Goal: Task Accomplishment & Management: Manage account settings

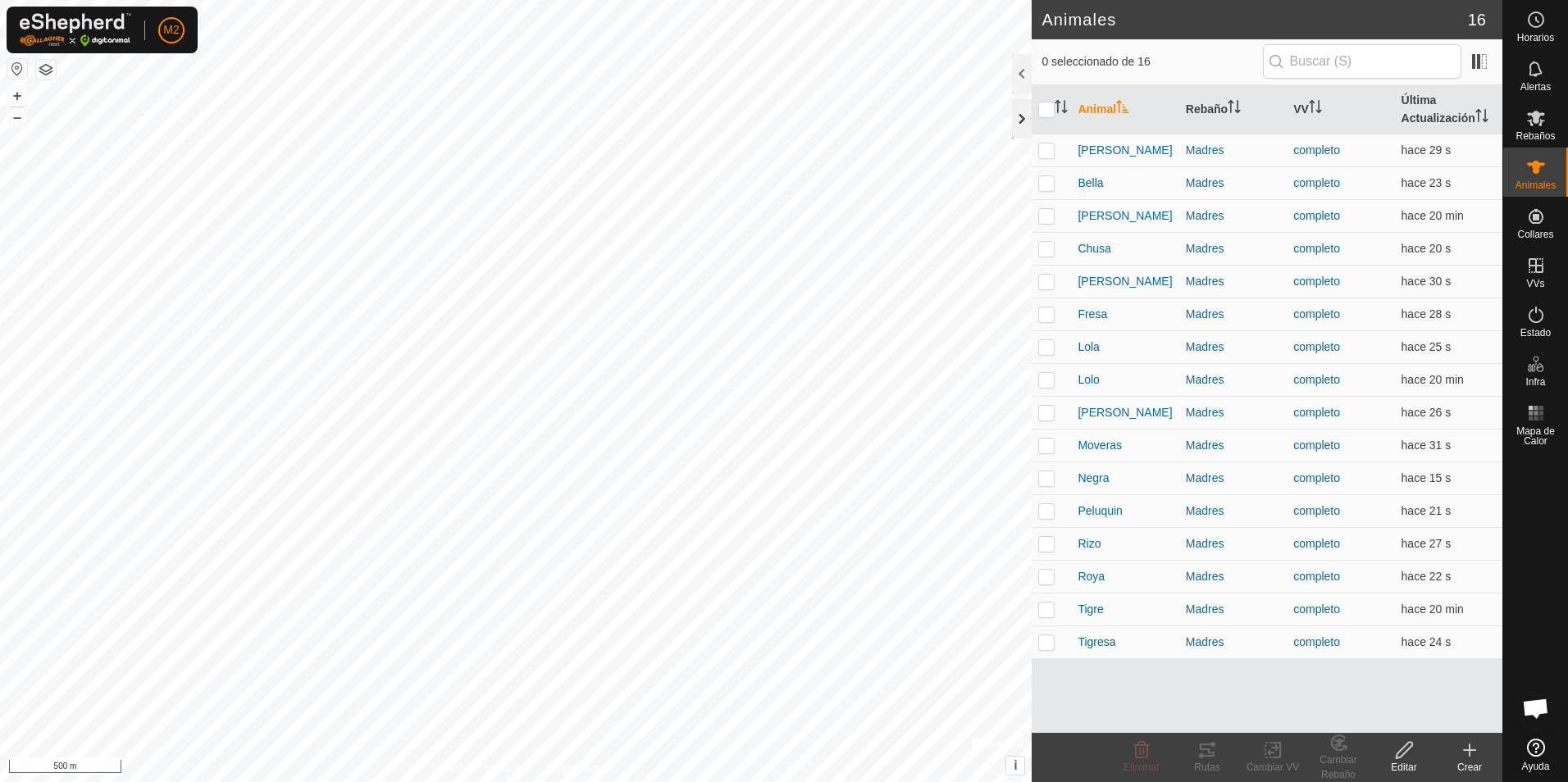
click at [1023, 125] on div at bounding box center [1021, 119] width 20 height 39
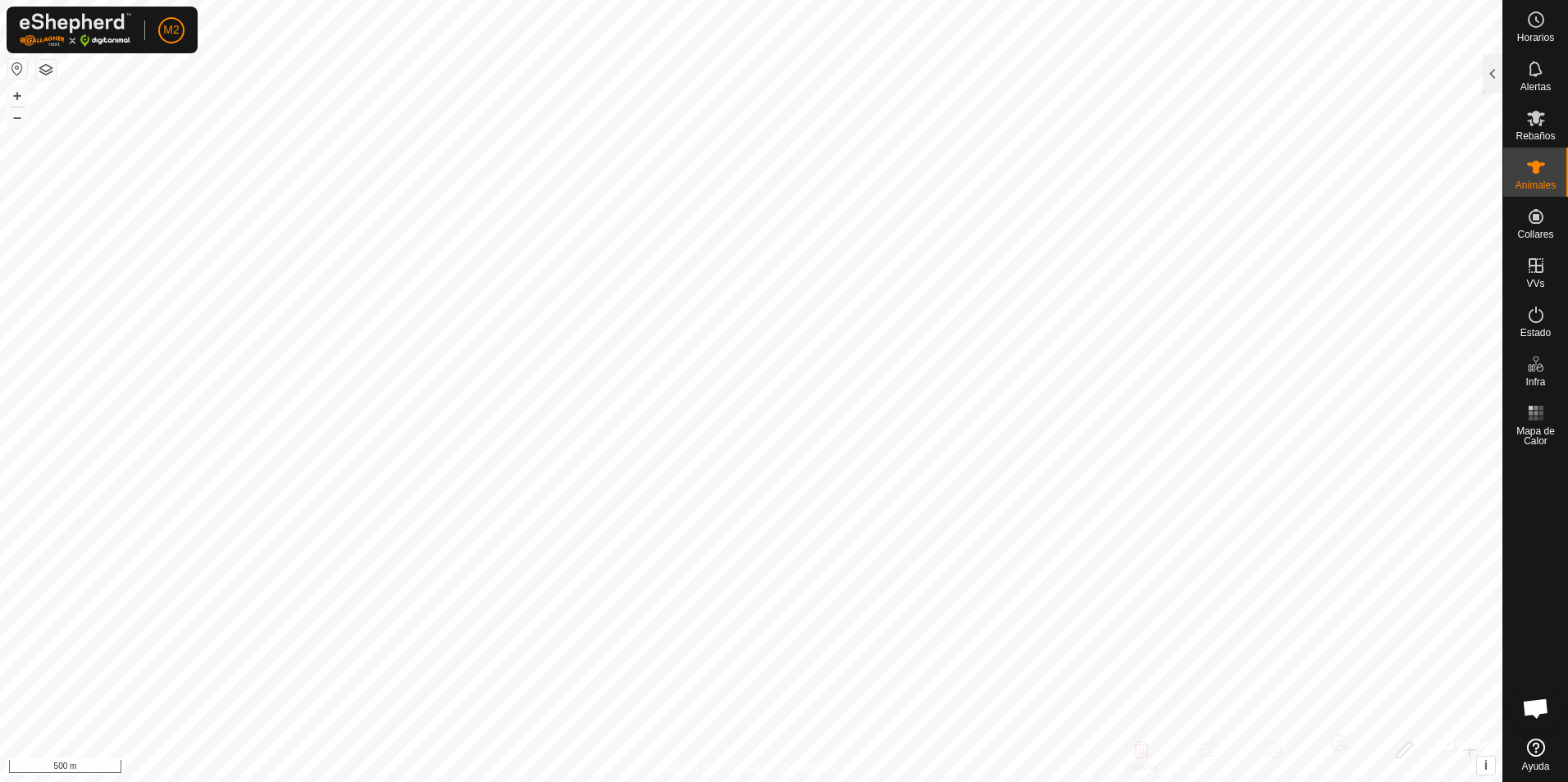
click at [13, 73] on button "button" at bounding box center [18, 69] width 20 height 20
click at [1543, 420] on icon at bounding box center [1536, 413] width 20 height 20
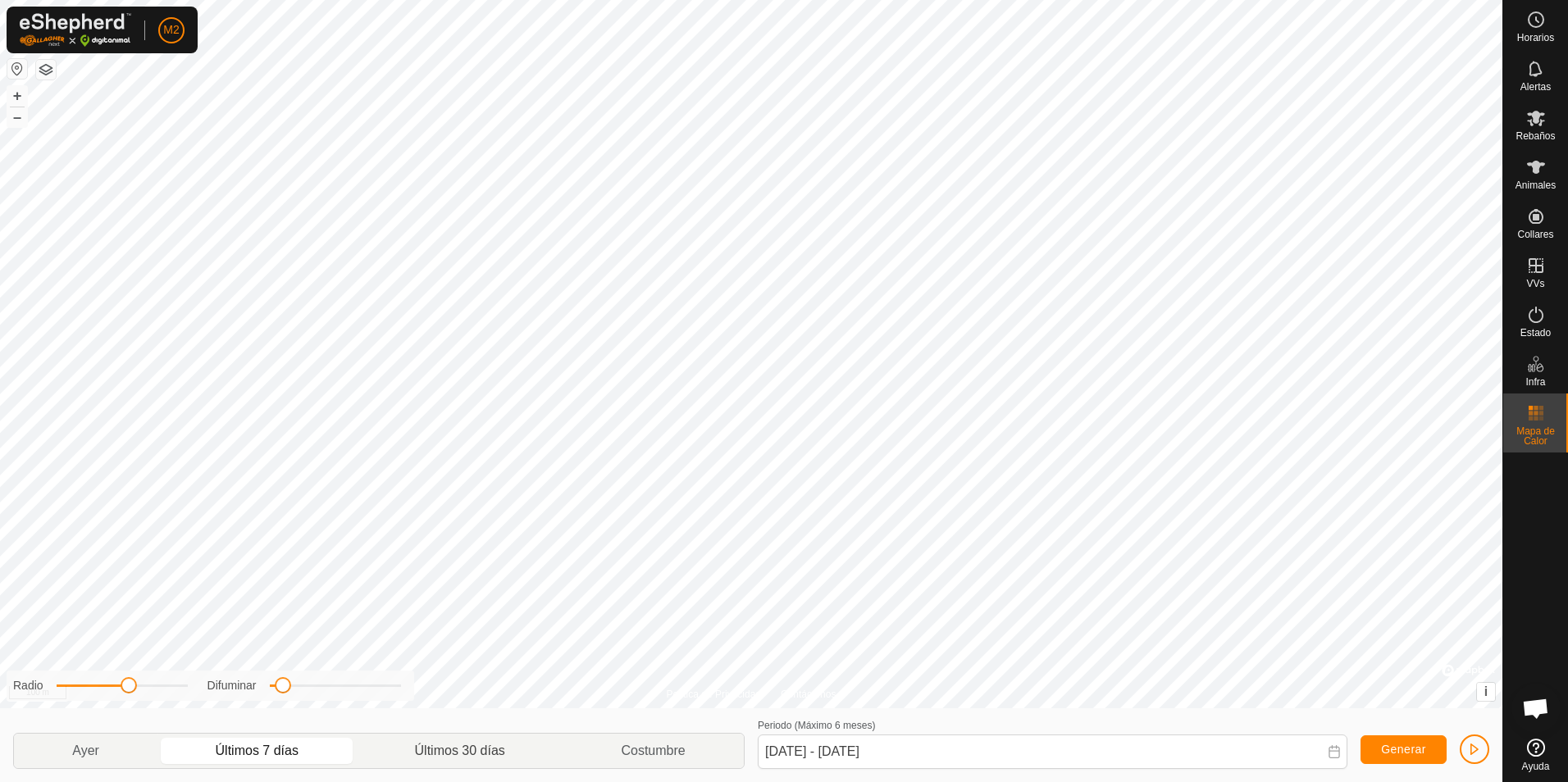
click at [427, 746] on p-togglebutton "Últimos 30 días" at bounding box center [460, 751] width 207 height 34
click at [1402, 755] on span "Generar" at bounding box center [1404, 749] width 45 height 13
click at [267, 754] on p-togglebutton "Últimos 7 días" at bounding box center [256, 751] width 199 height 34
type input "[DATE] - [DATE]"
click at [1533, 175] on icon at bounding box center [1536, 167] width 20 height 20
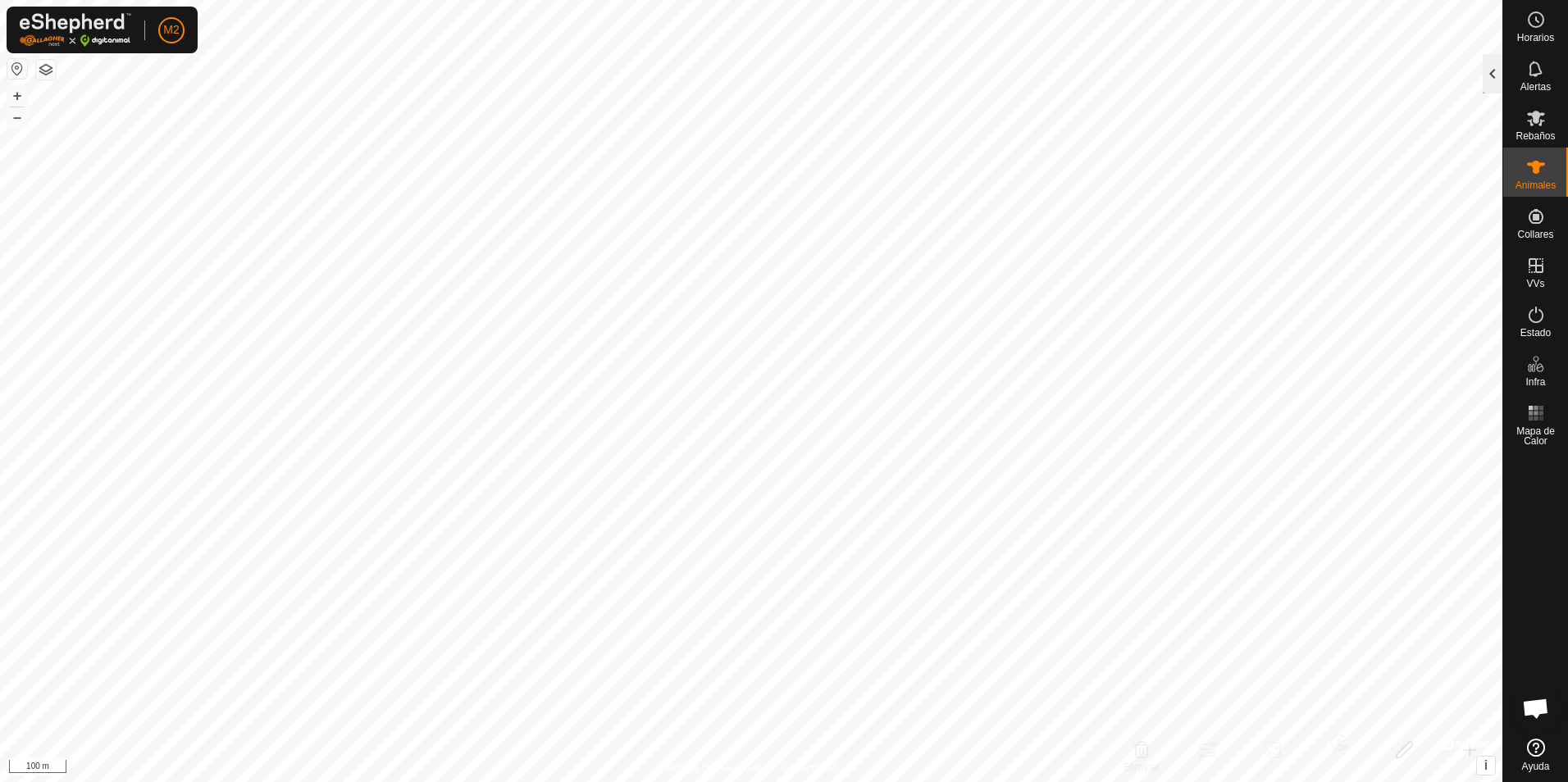
click at [1492, 71] on div at bounding box center [1492, 74] width 20 height 39
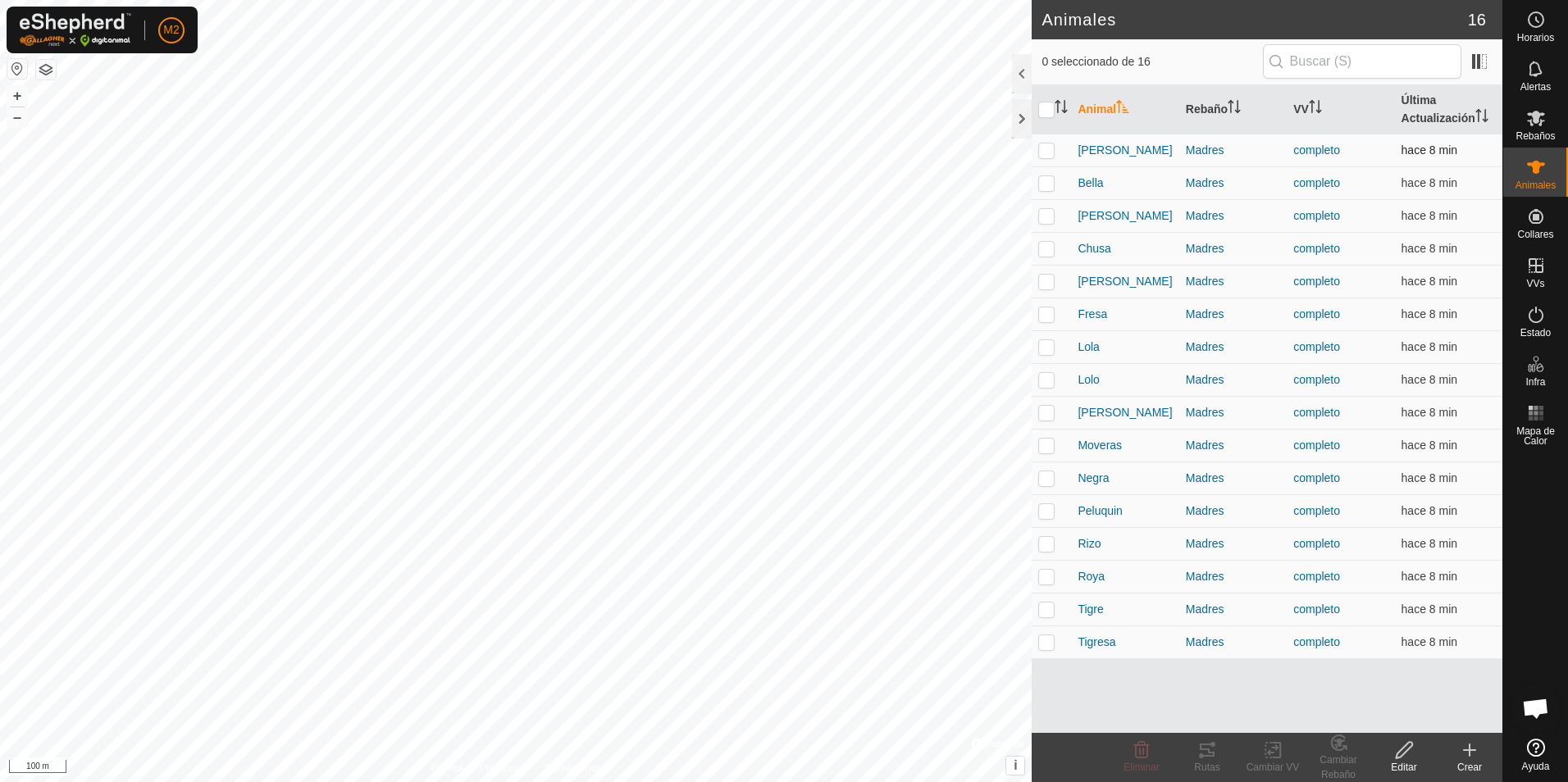
click at [1039, 149] on p-checkbox at bounding box center [1046, 149] width 17 height 13
checkbox input "true"
click at [1048, 187] on p-checkbox at bounding box center [1046, 182] width 17 height 13
checkbox input "true"
drag, startPoint x: 1043, startPoint y: 215, endPoint x: 1044, endPoint y: 241, distance: 26.0
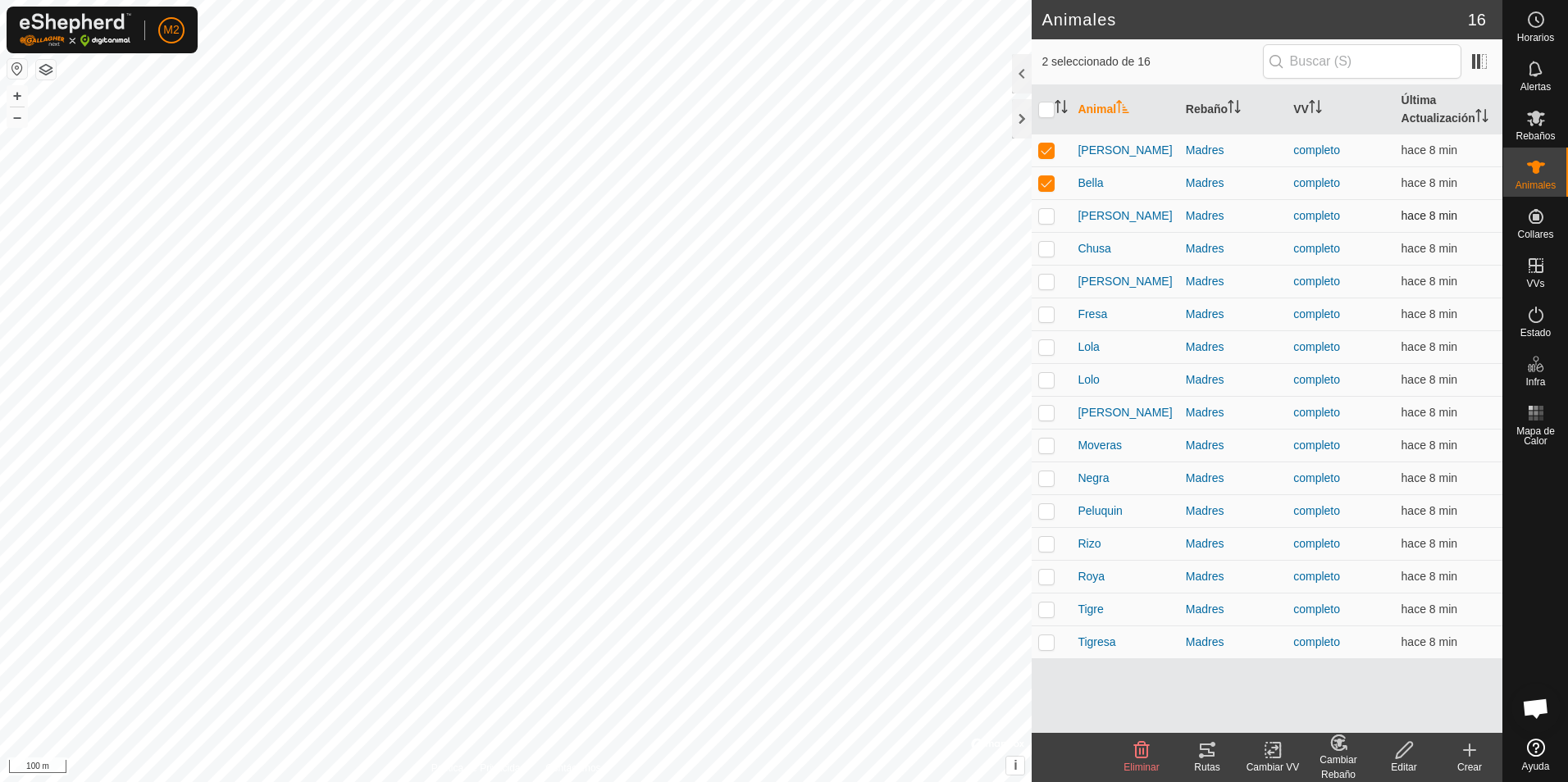
click at [1043, 217] on p-checkbox at bounding box center [1046, 215] width 17 height 13
checkbox input "true"
drag, startPoint x: 1044, startPoint y: 255, endPoint x: 1043, endPoint y: 265, distance: 10.0
click at [1044, 256] on td at bounding box center [1051, 248] width 39 height 32
checkbox input "true"
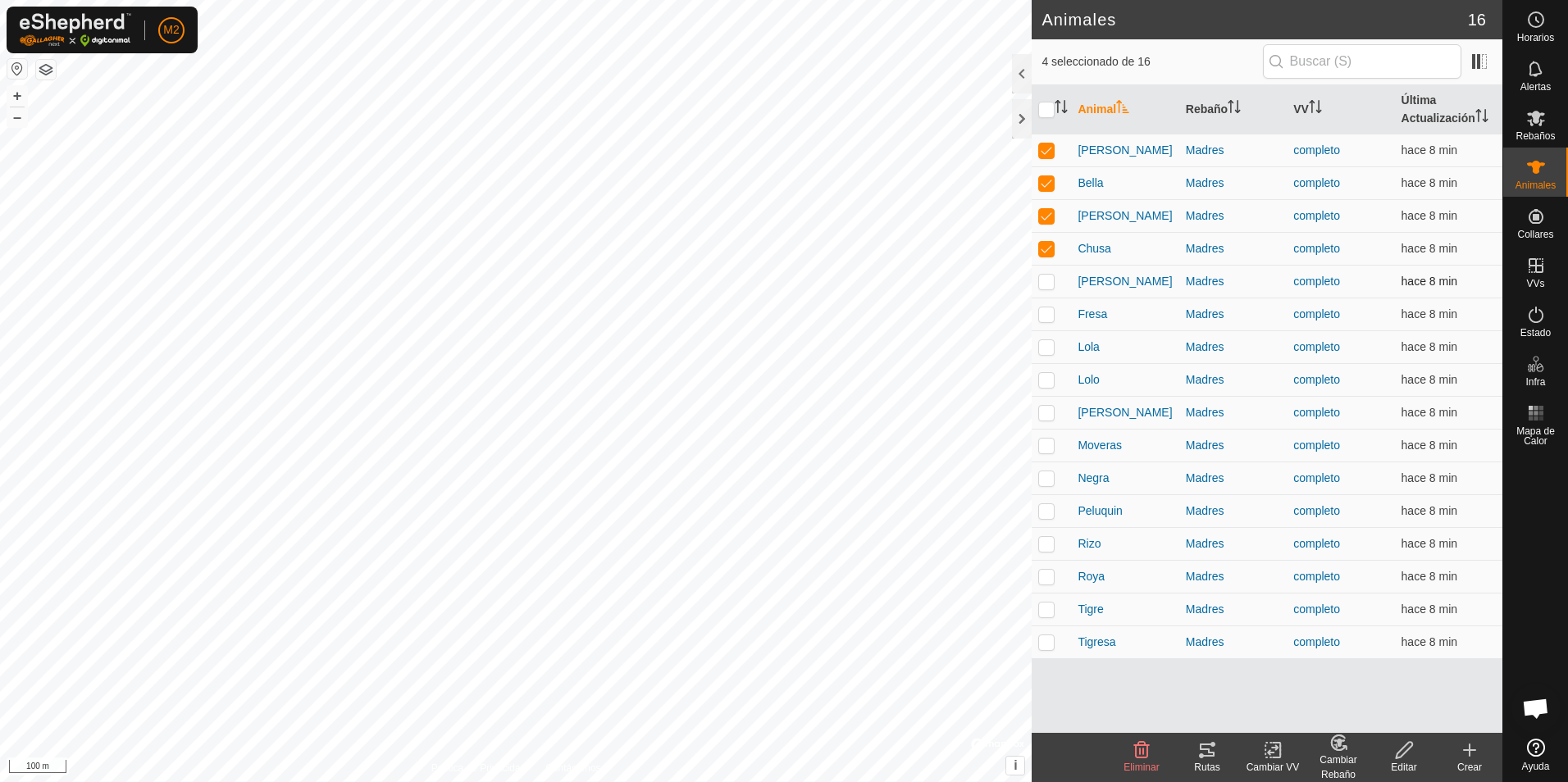
click at [1042, 278] on p-checkbox at bounding box center [1046, 281] width 17 height 13
checkbox input "true"
click at [1044, 315] on p-checkbox at bounding box center [1046, 313] width 17 height 13
checkbox input "true"
click at [1046, 347] on p-checkbox at bounding box center [1046, 346] width 17 height 13
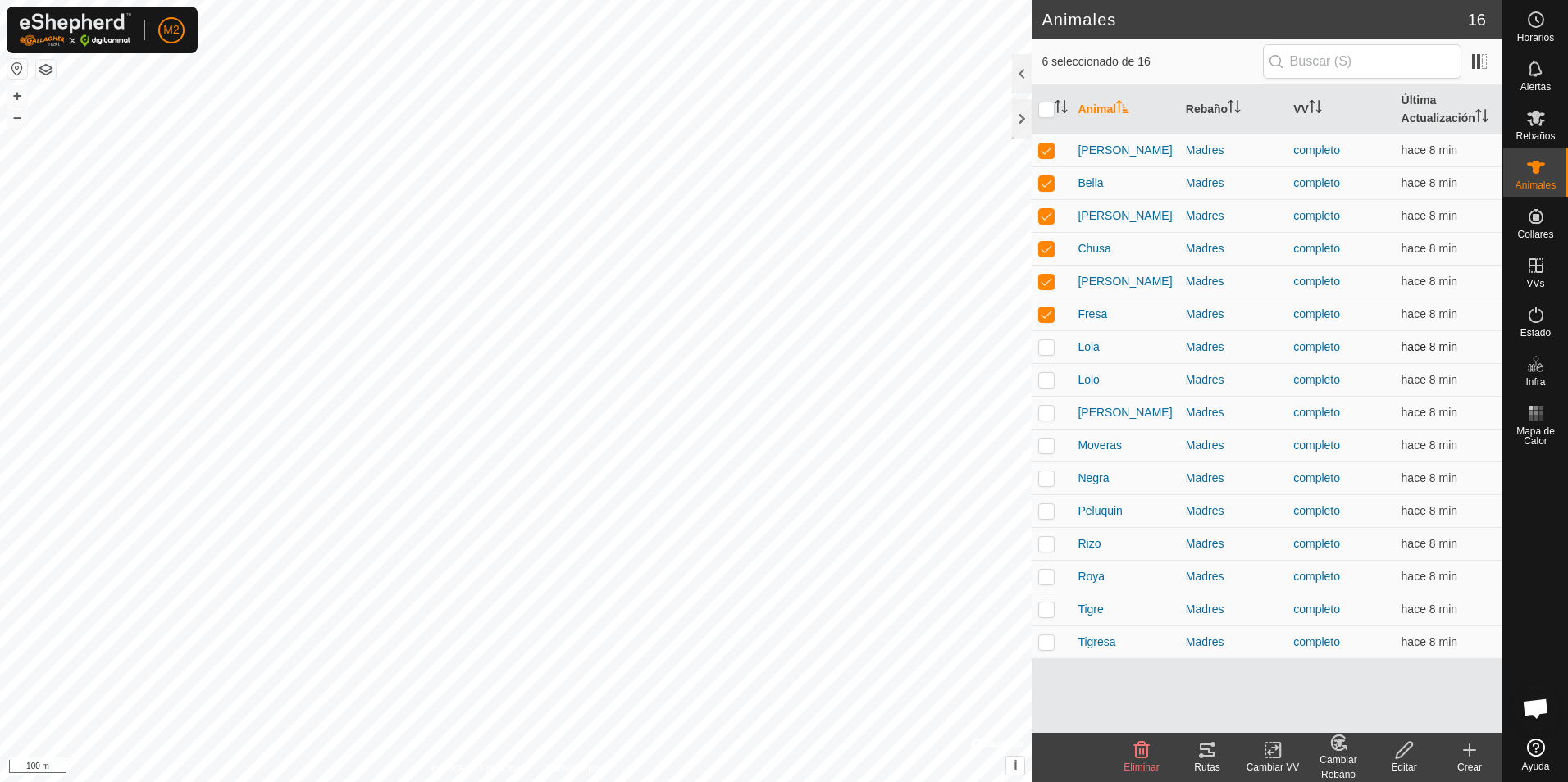
checkbox input "true"
click at [1048, 385] on p-checkbox at bounding box center [1046, 379] width 17 height 13
checkbox input "true"
click at [1048, 412] on p-checkbox at bounding box center [1046, 412] width 17 height 13
checkbox input "true"
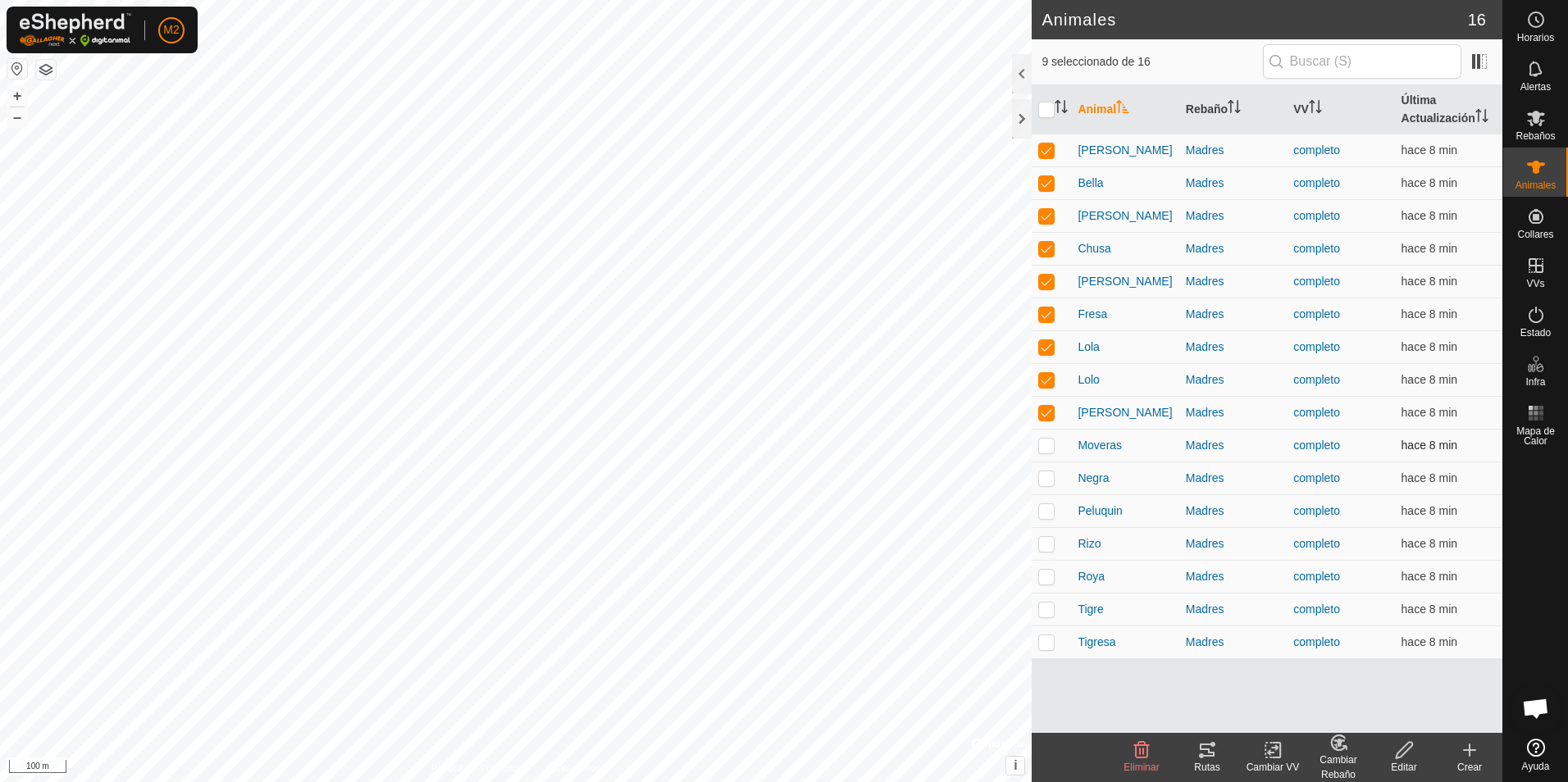
click at [1048, 448] on p-checkbox at bounding box center [1046, 444] width 17 height 13
checkbox input "true"
click at [1045, 473] on p-checkbox at bounding box center [1046, 478] width 17 height 13
click at [1045, 474] on p-checkbox at bounding box center [1046, 478] width 17 height 13
checkbox input "false"
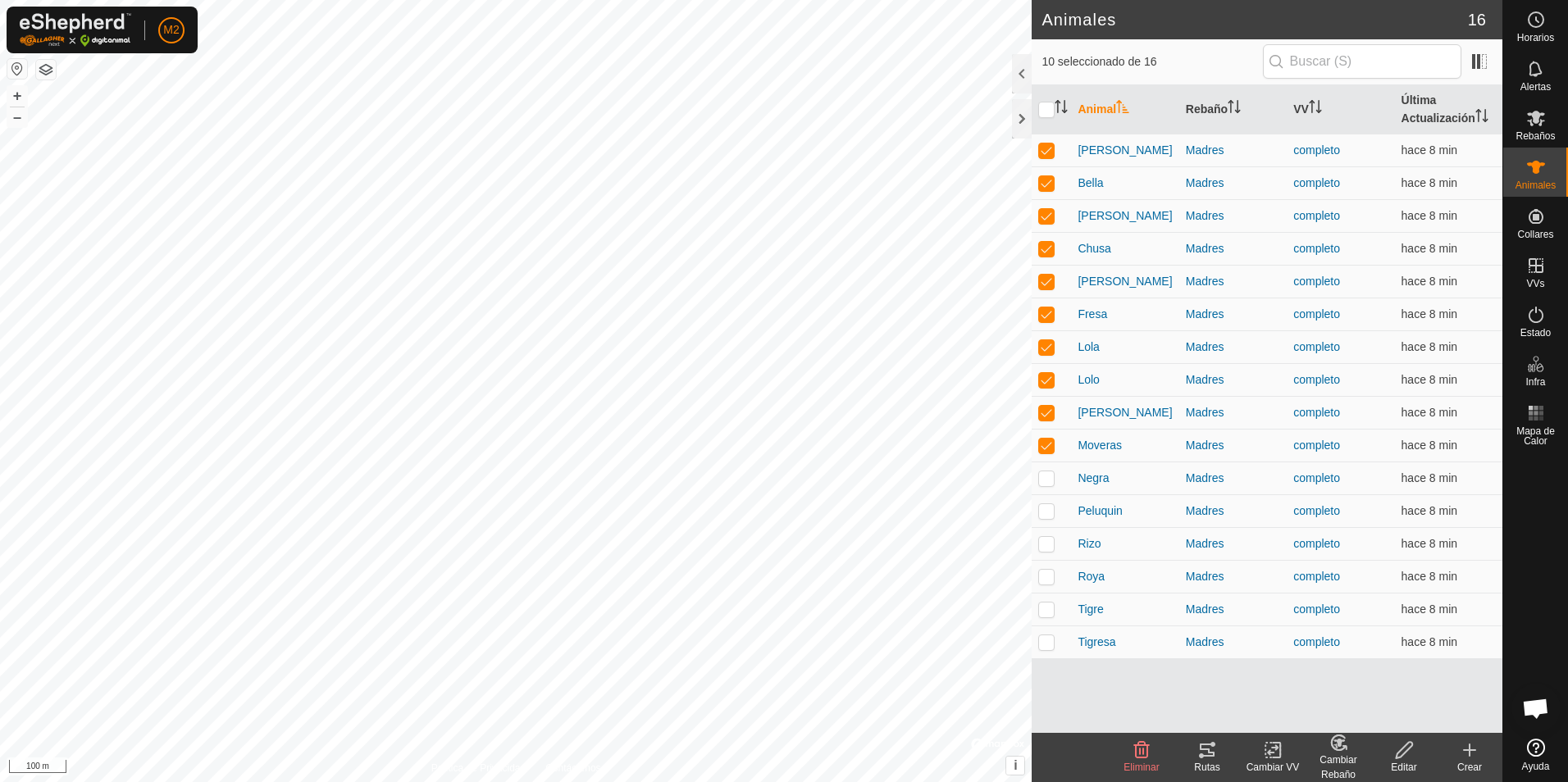
click at [1206, 756] on icon at bounding box center [1207, 750] width 15 height 13
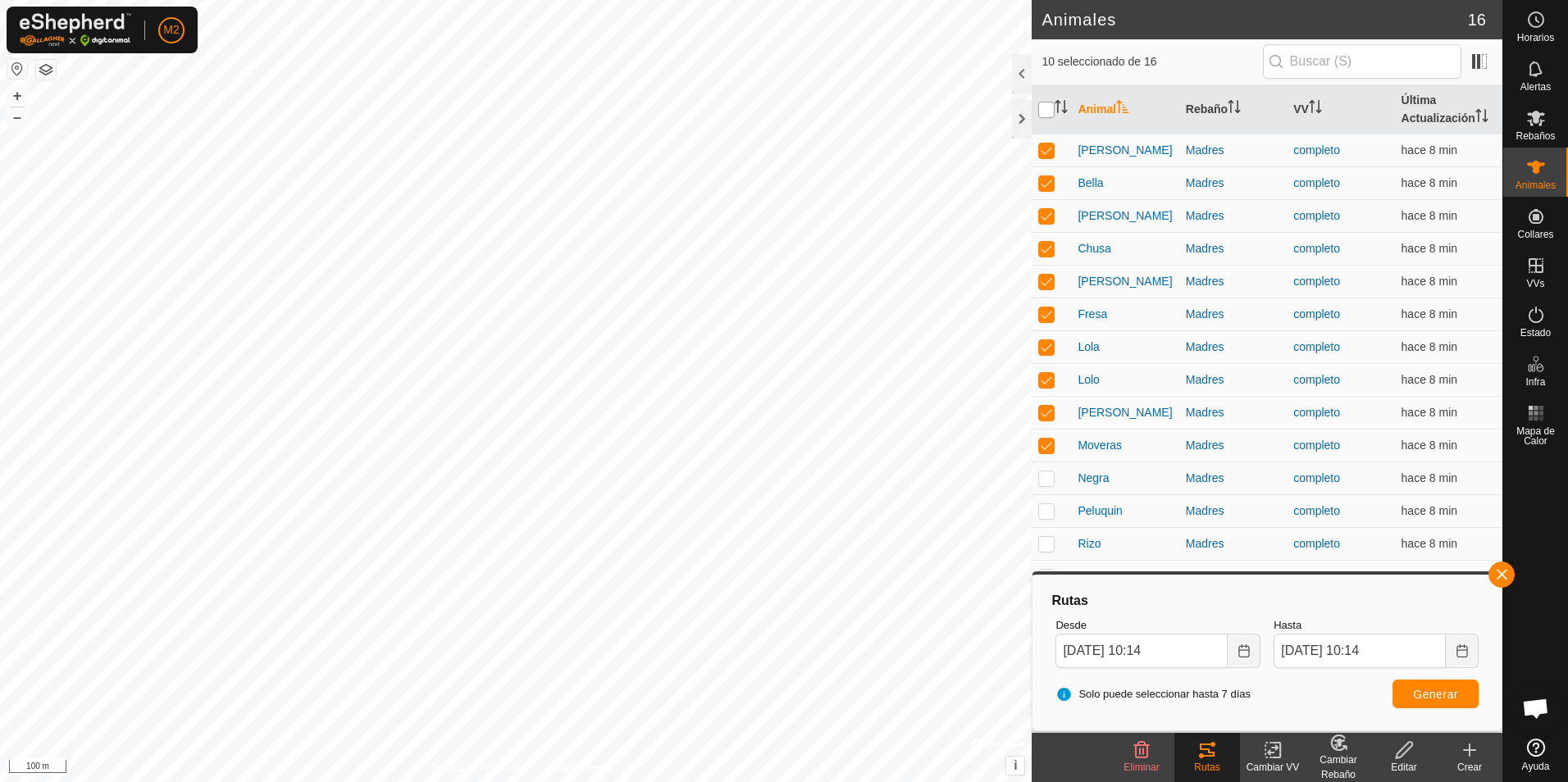
click at [1046, 107] on input "checkbox" at bounding box center [1046, 110] width 17 height 17
checkbox input "true"
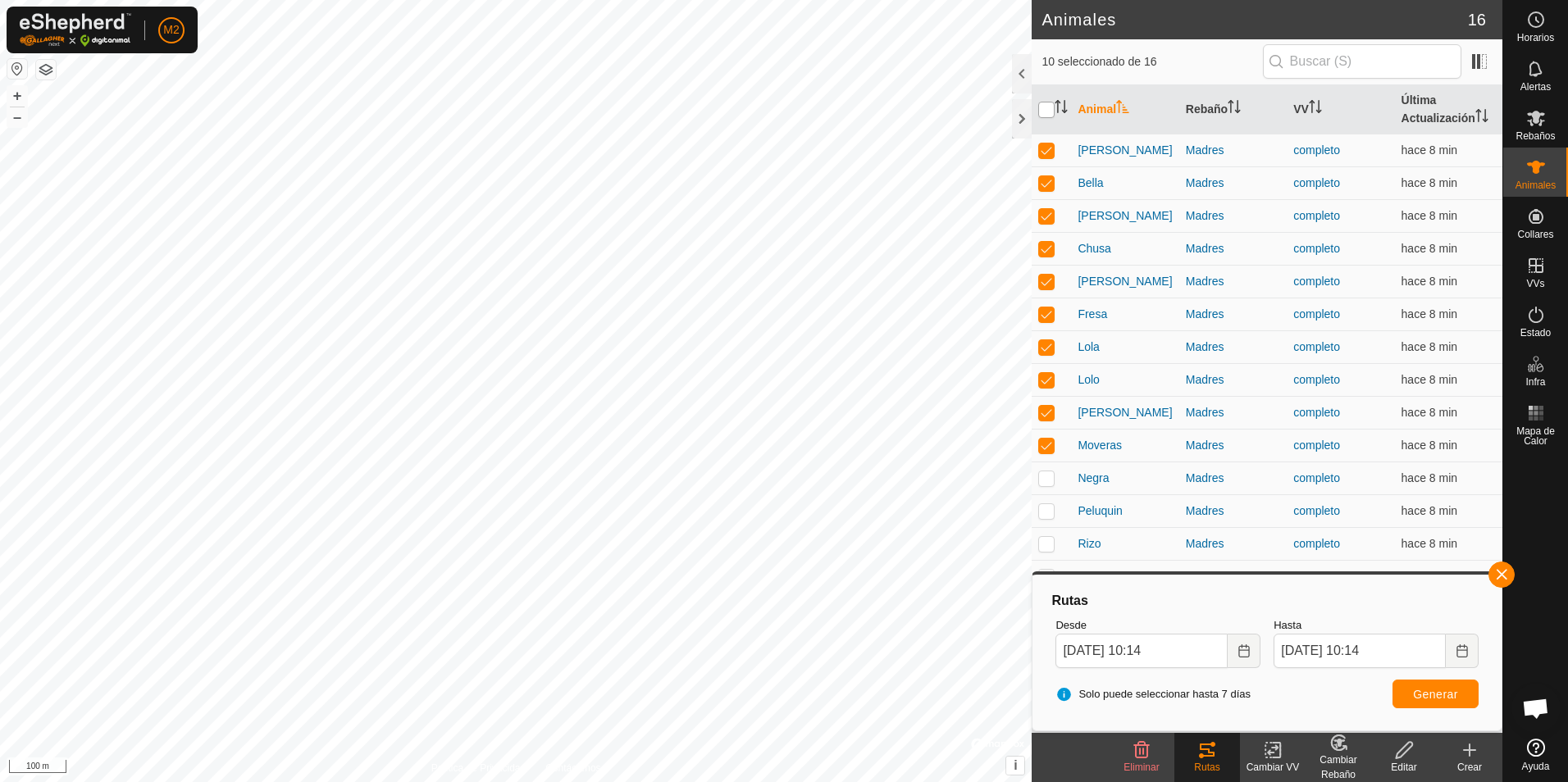
checkbox input "true"
click at [1047, 110] on input "checkbox" at bounding box center [1046, 110] width 17 height 17
checkbox input "false"
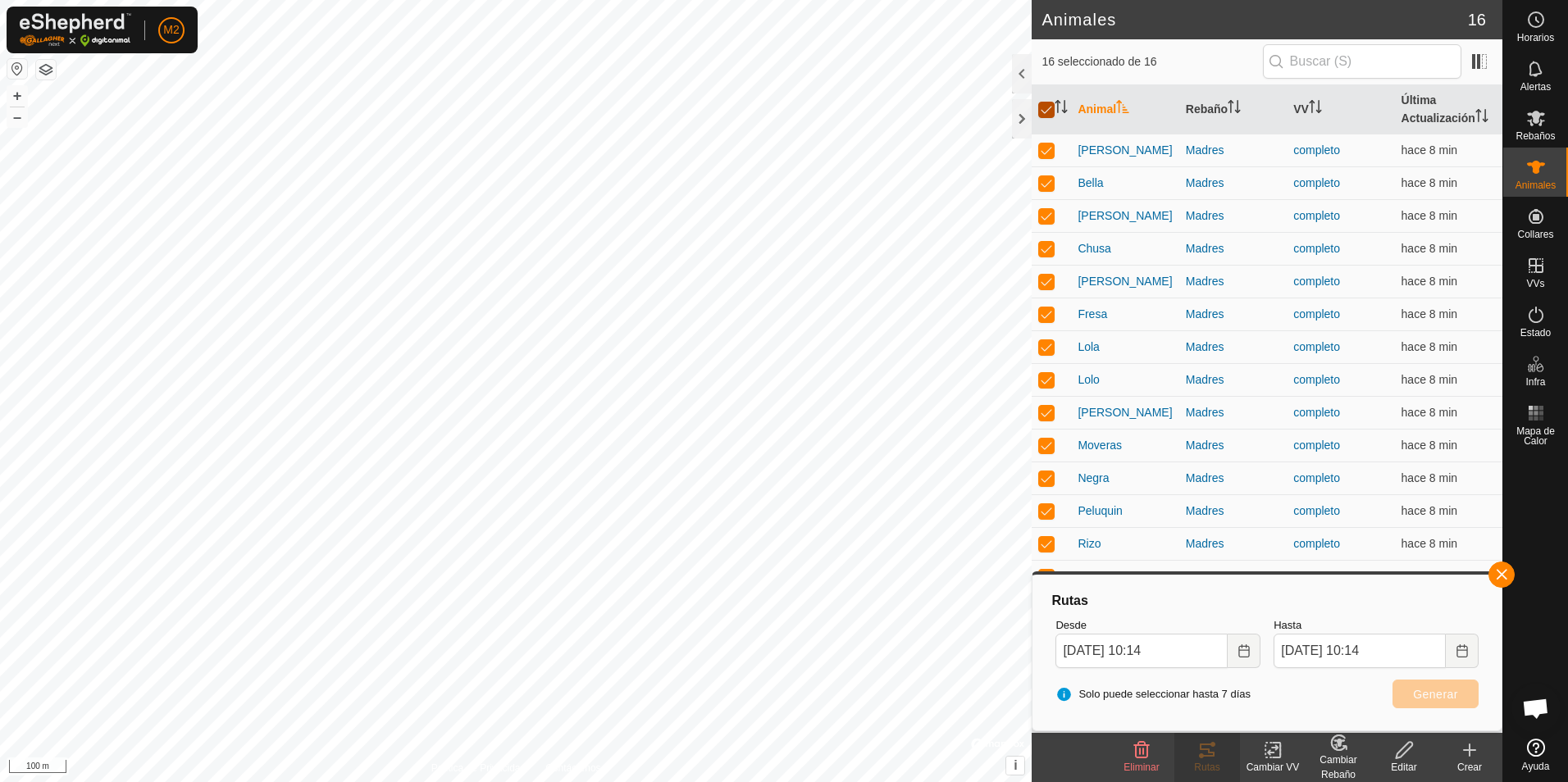
checkbox input "false"
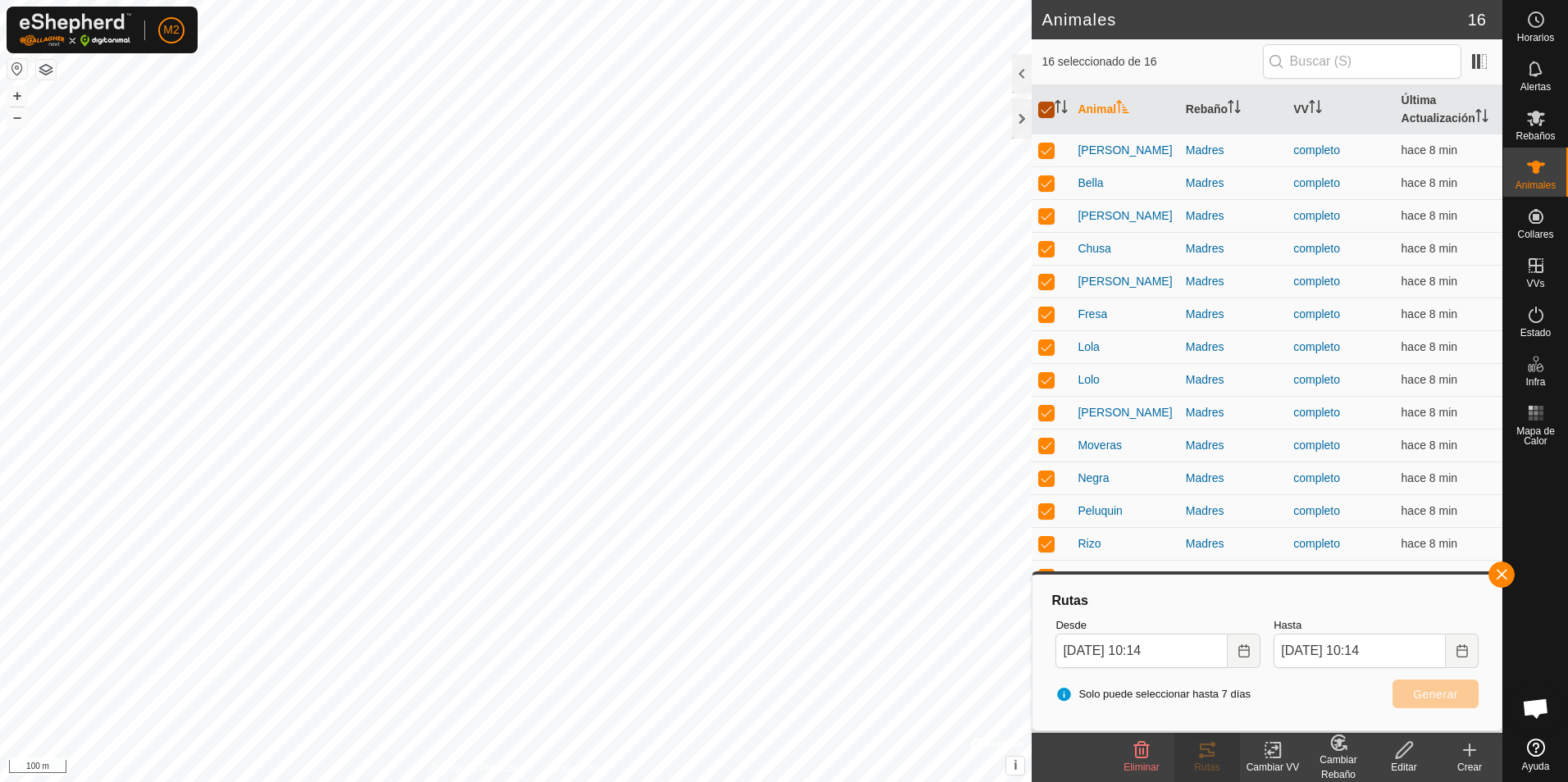
checkbox input "false"
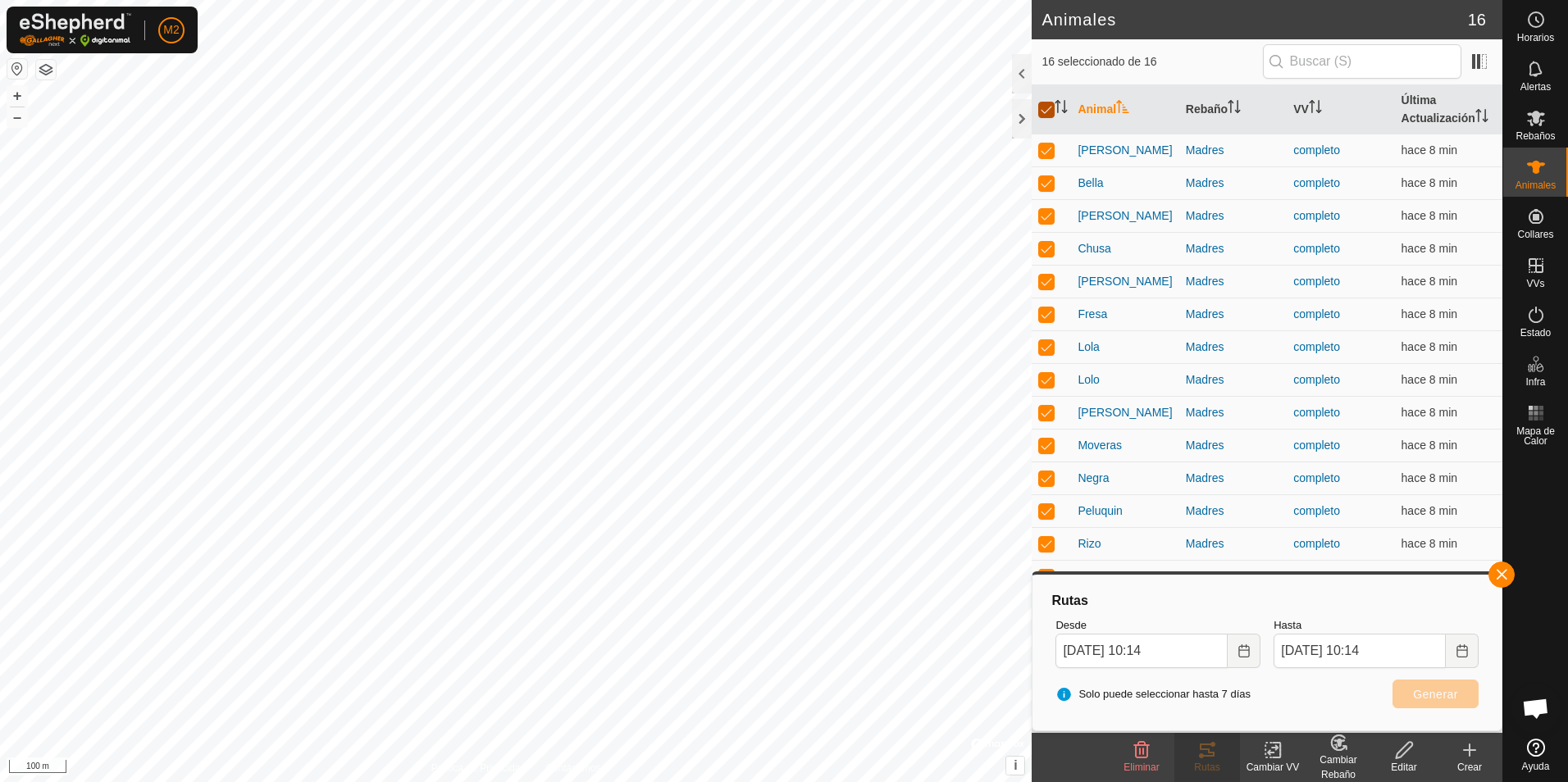
checkbox input "false"
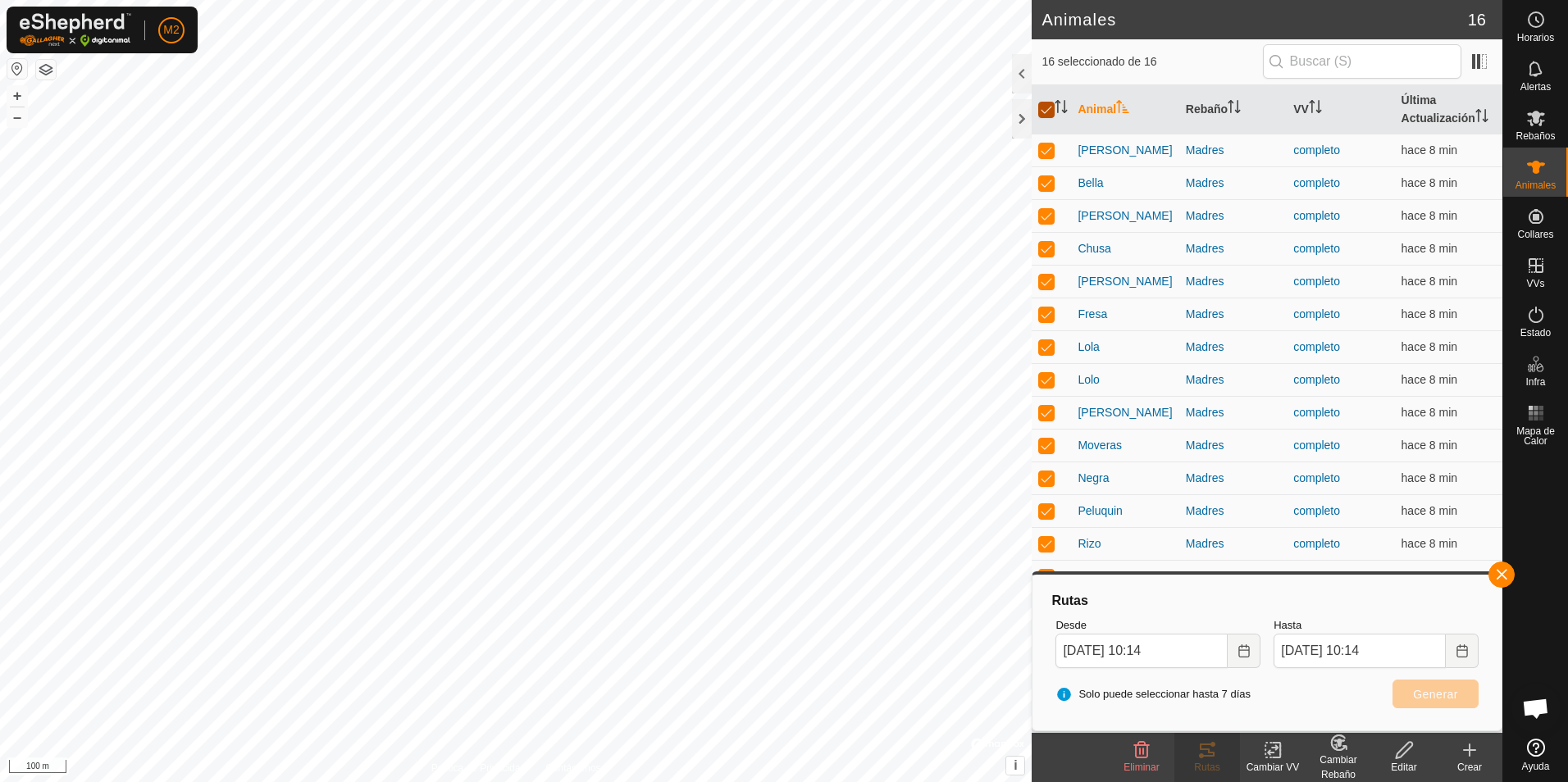
checkbox input "false"
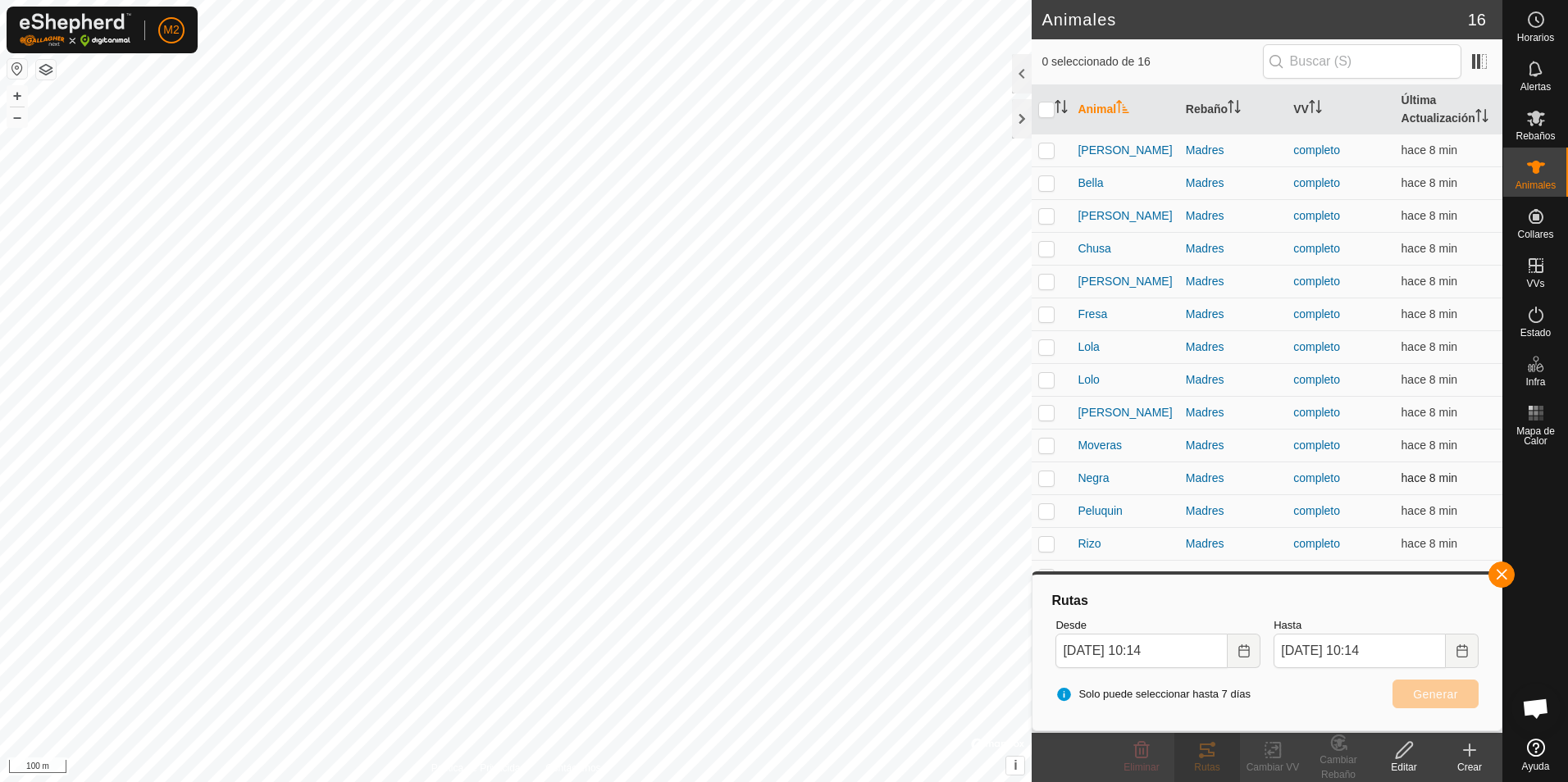
click at [1047, 483] on p-checkbox at bounding box center [1046, 478] width 17 height 13
checkbox input "true"
click at [1048, 506] on p-checkbox at bounding box center [1046, 510] width 17 height 13
checkbox input "true"
click at [1044, 547] on p-checkbox at bounding box center [1046, 543] width 17 height 13
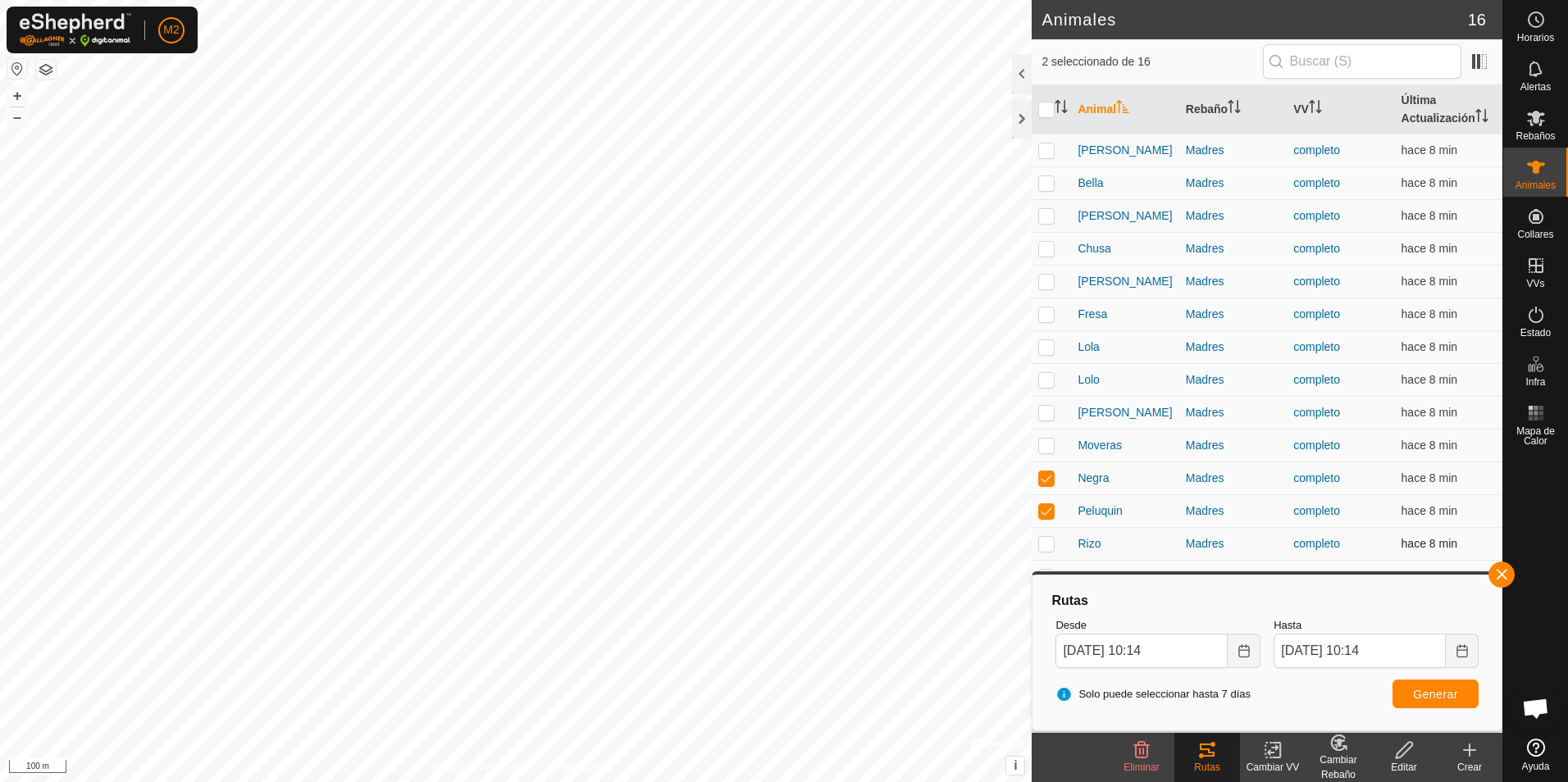
checkbox input "true"
drag, startPoint x: 1497, startPoint y: 576, endPoint x: 1359, endPoint y: 565, distance: 138.4
click at [1496, 576] on button "button" at bounding box center [1501, 575] width 26 height 26
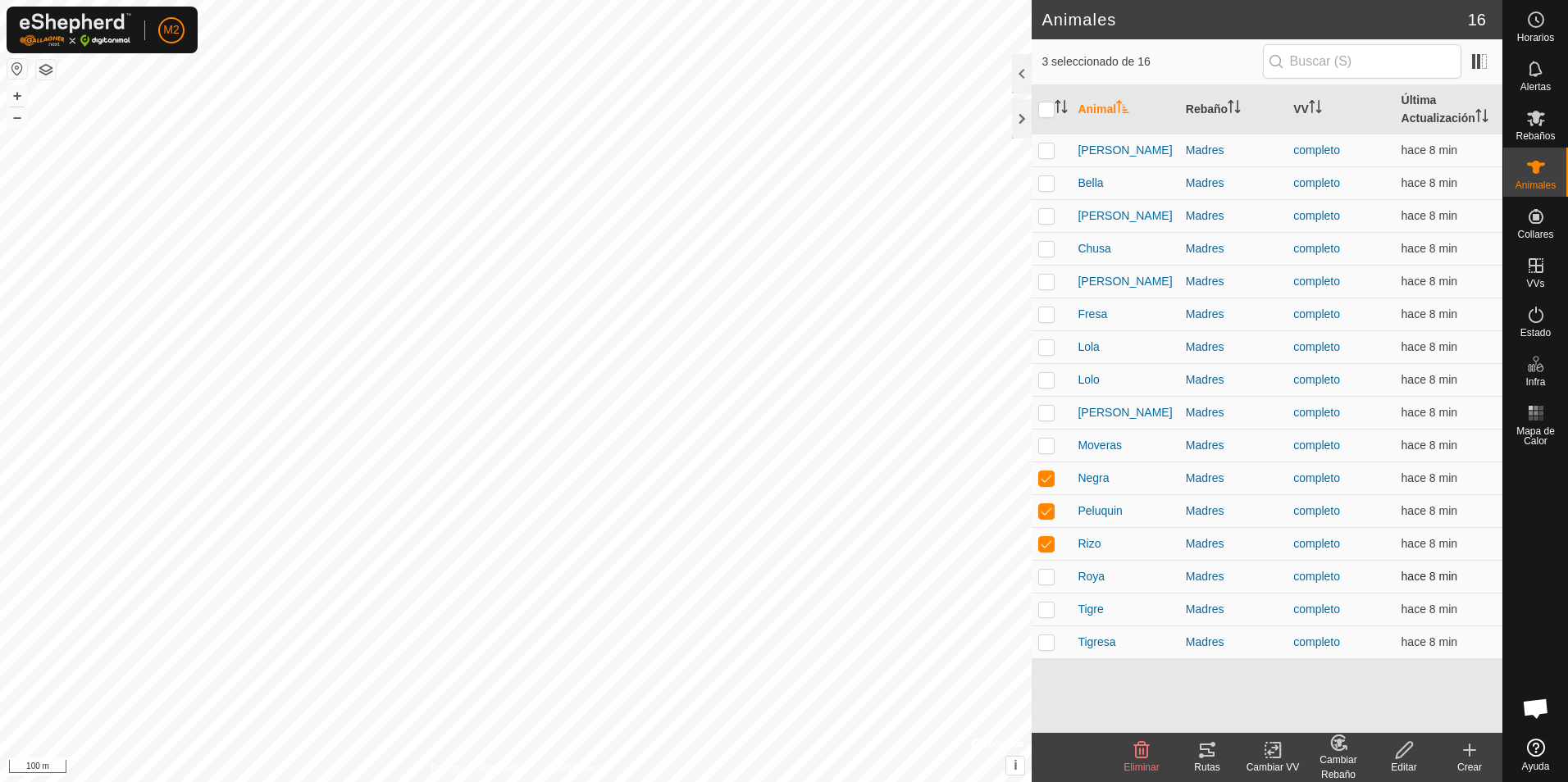
click at [1049, 576] on p-checkbox at bounding box center [1046, 576] width 17 height 13
checkbox input "true"
drag, startPoint x: 1048, startPoint y: 611, endPoint x: 1042, endPoint y: 626, distance: 16.2
click at [1047, 612] on p-checkbox at bounding box center [1046, 608] width 17 height 13
checkbox input "true"
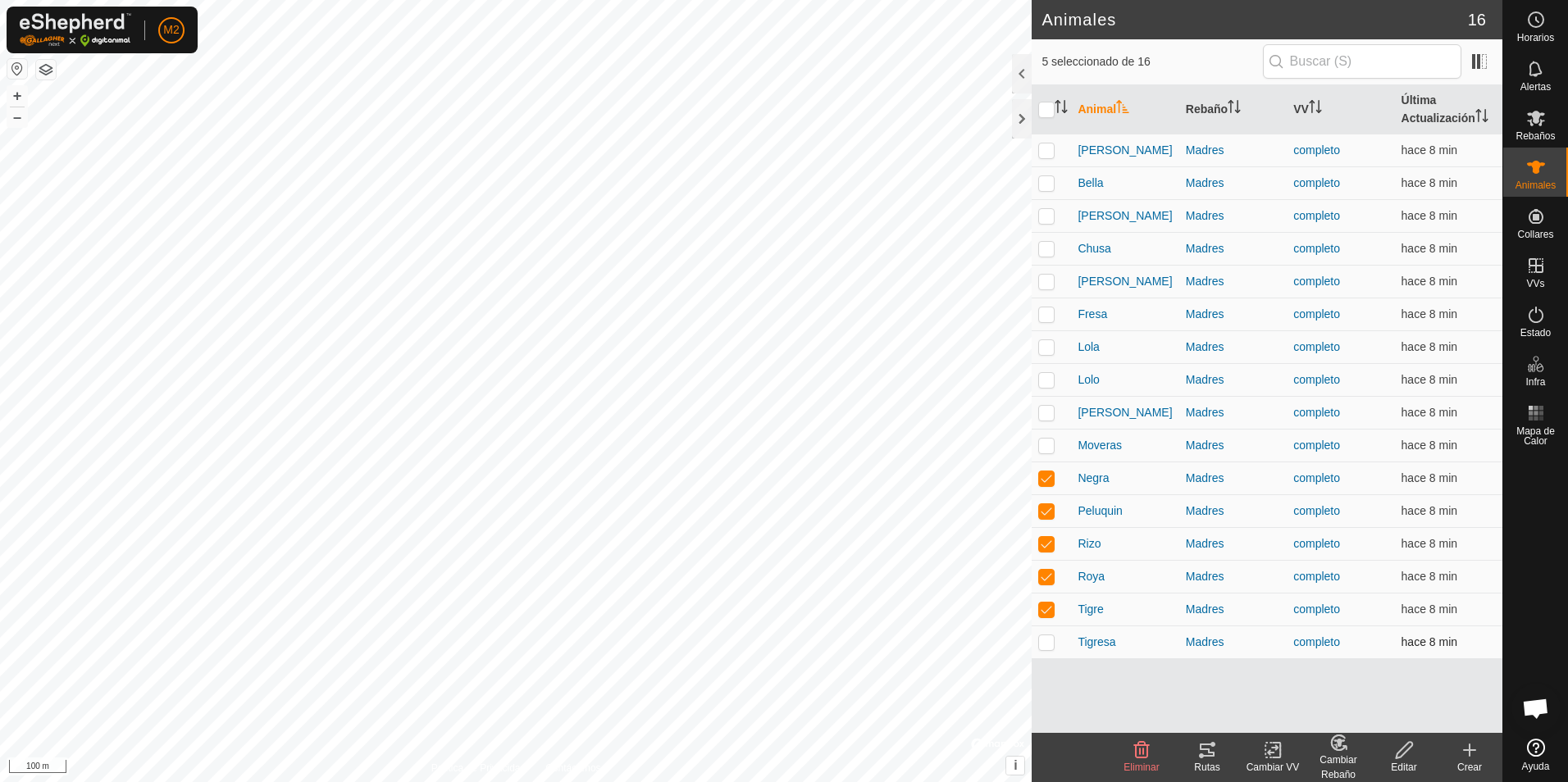
click at [1047, 651] on td at bounding box center [1051, 642] width 39 height 32
checkbox input "true"
click at [1211, 756] on icon at bounding box center [1207, 750] width 15 height 13
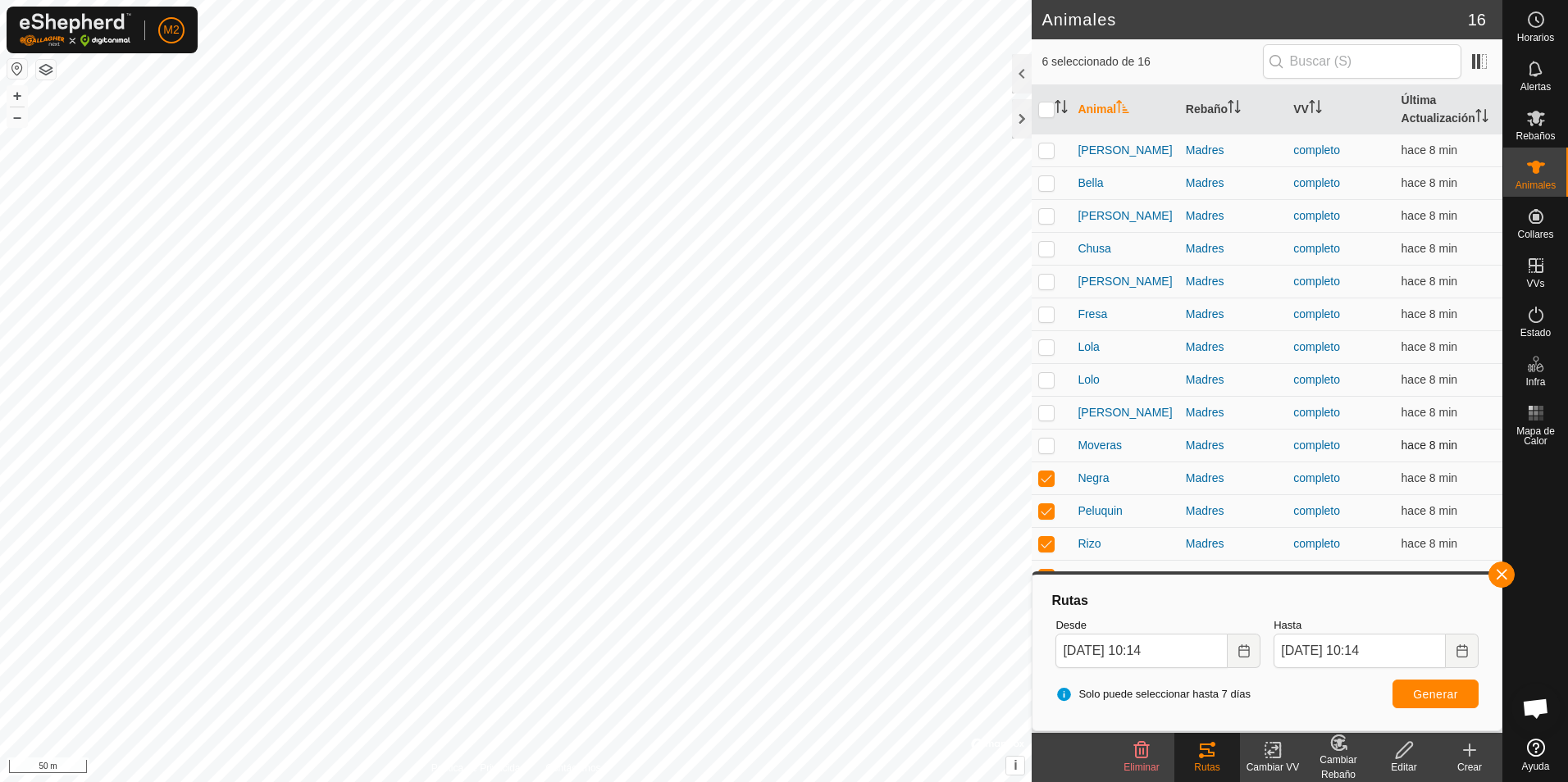
click at [1047, 445] on p-checkbox at bounding box center [1046, 444] width 17 height 13
checkbox input "true"
click at [1044, 407] on p-checkbox at bounding box center [1046, 412] width 17 height 13
checkbox input "true"
click at [1496, 569] on button "button" at bounding box center [1501, 575] width 26 height 26
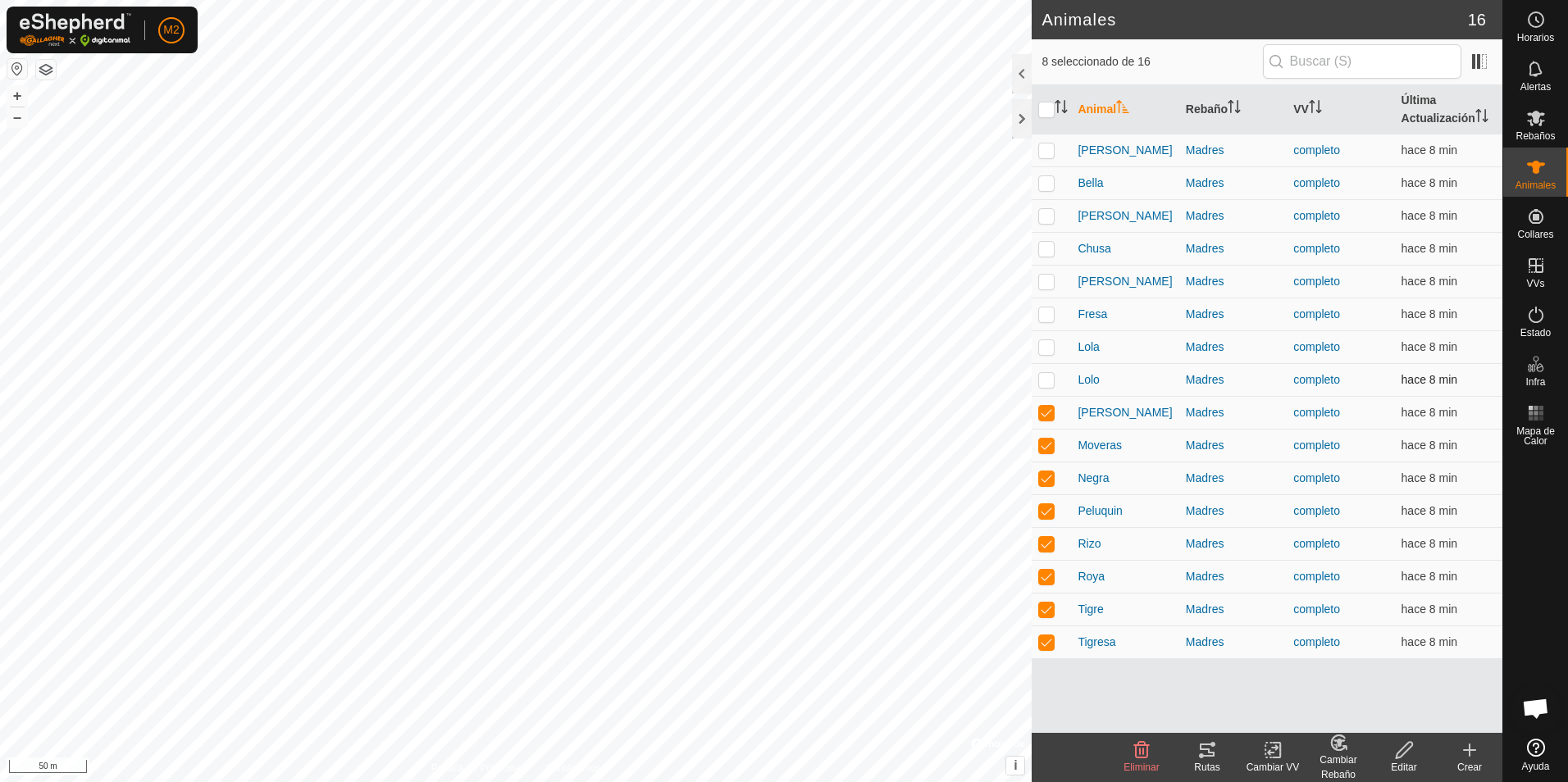
click at [1051, 378] on p-checkbox at bounding box center [1046, 379] width 17 height 13
checkbox input "true"
click at [1049, 351] on p-checkbox at bounding box center [1046, 346] width 17 height 13
checkbox input "true"
click at [1047, 312] on p-checkbox at bounding box center [1046, 313] width 17 height 13
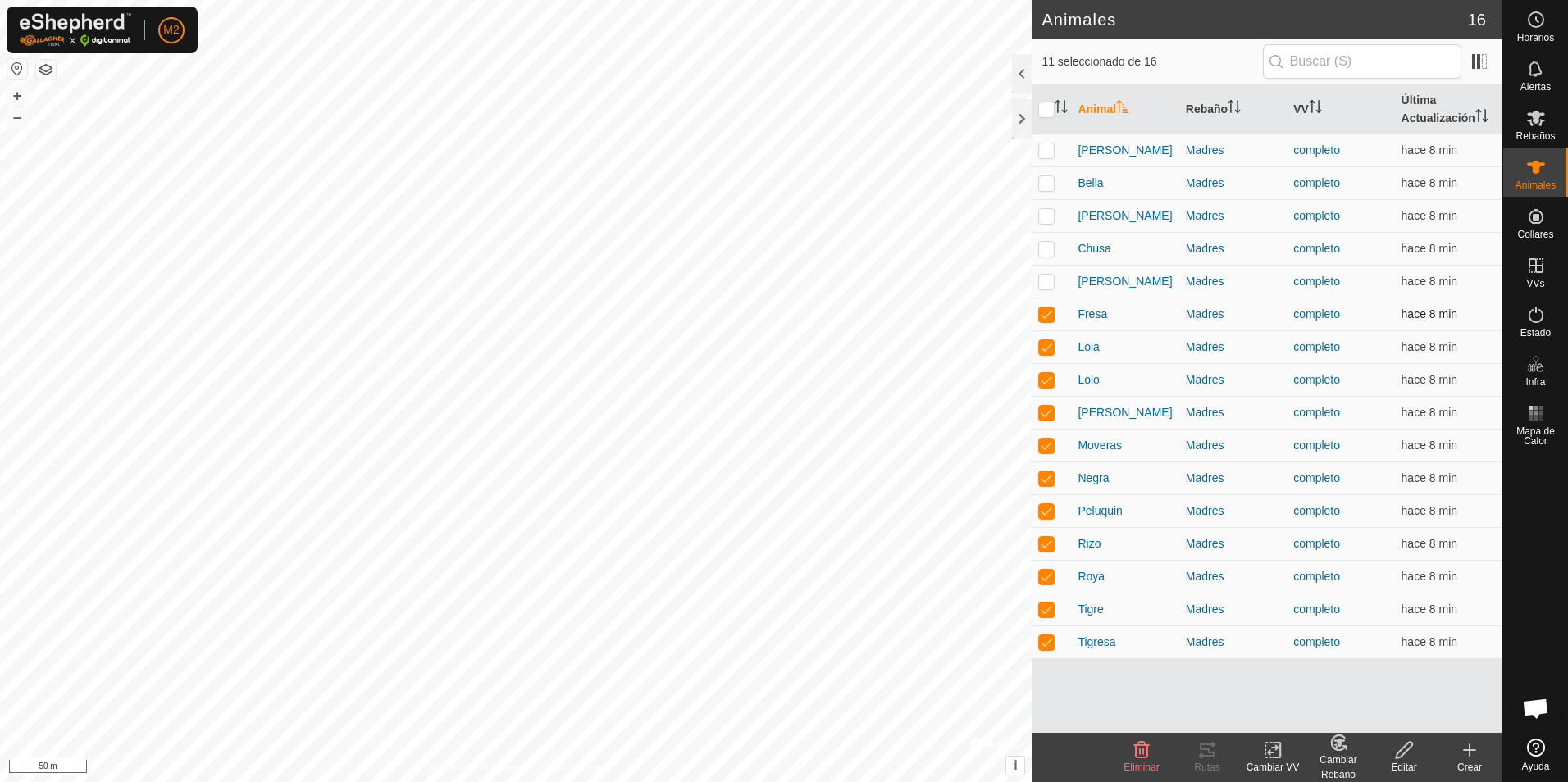
click at [1047, 312] on p-checkbox at bounding box center [1046, 313] width 17 height 13
checkbox input "false"
click at [1214, 747] on icon at bounding box center [1213, 744] width 5 height 5
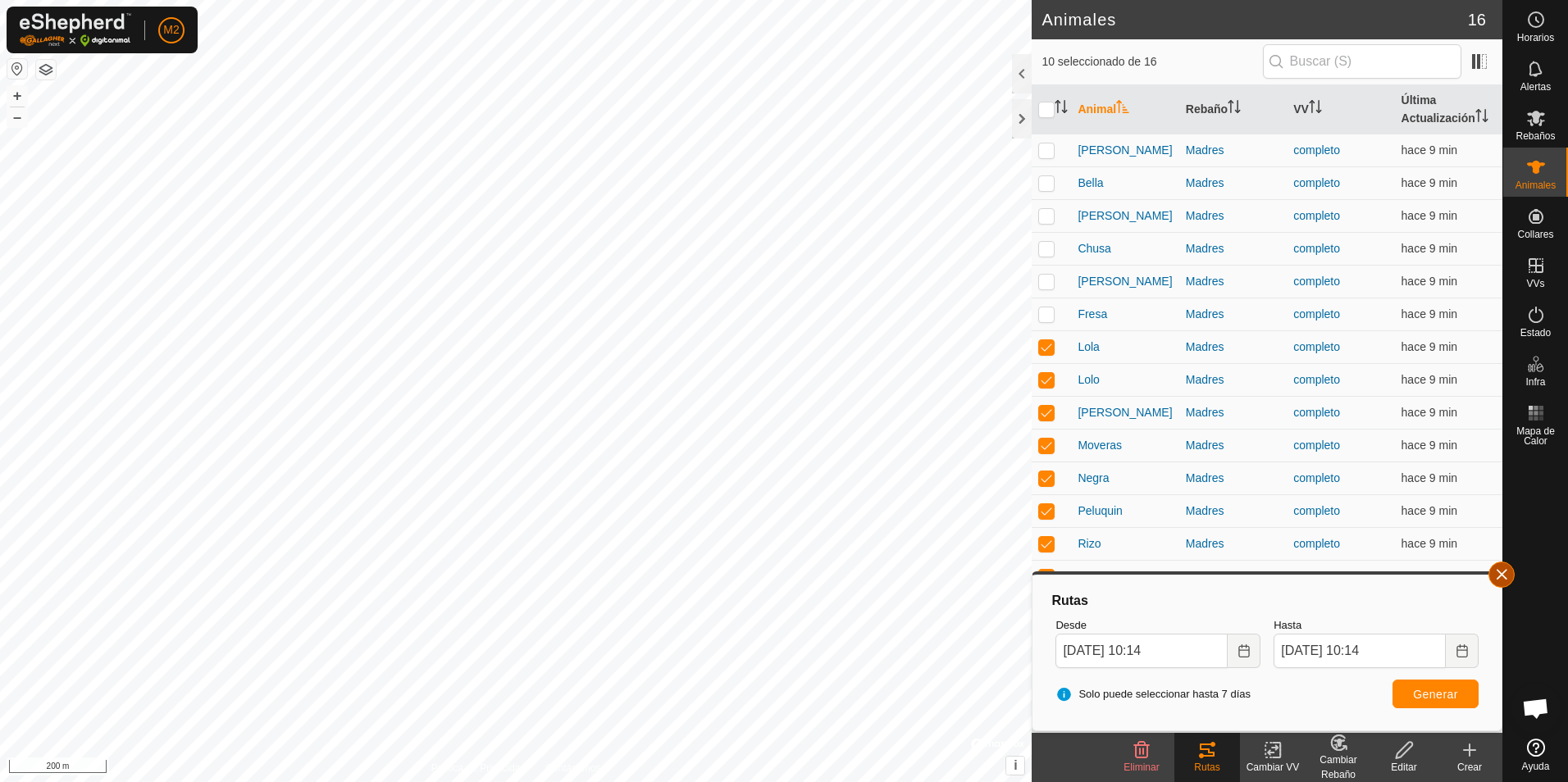
click at [1505, 574] on button "button" at bounding box center [1501, 575] width 26 height 26
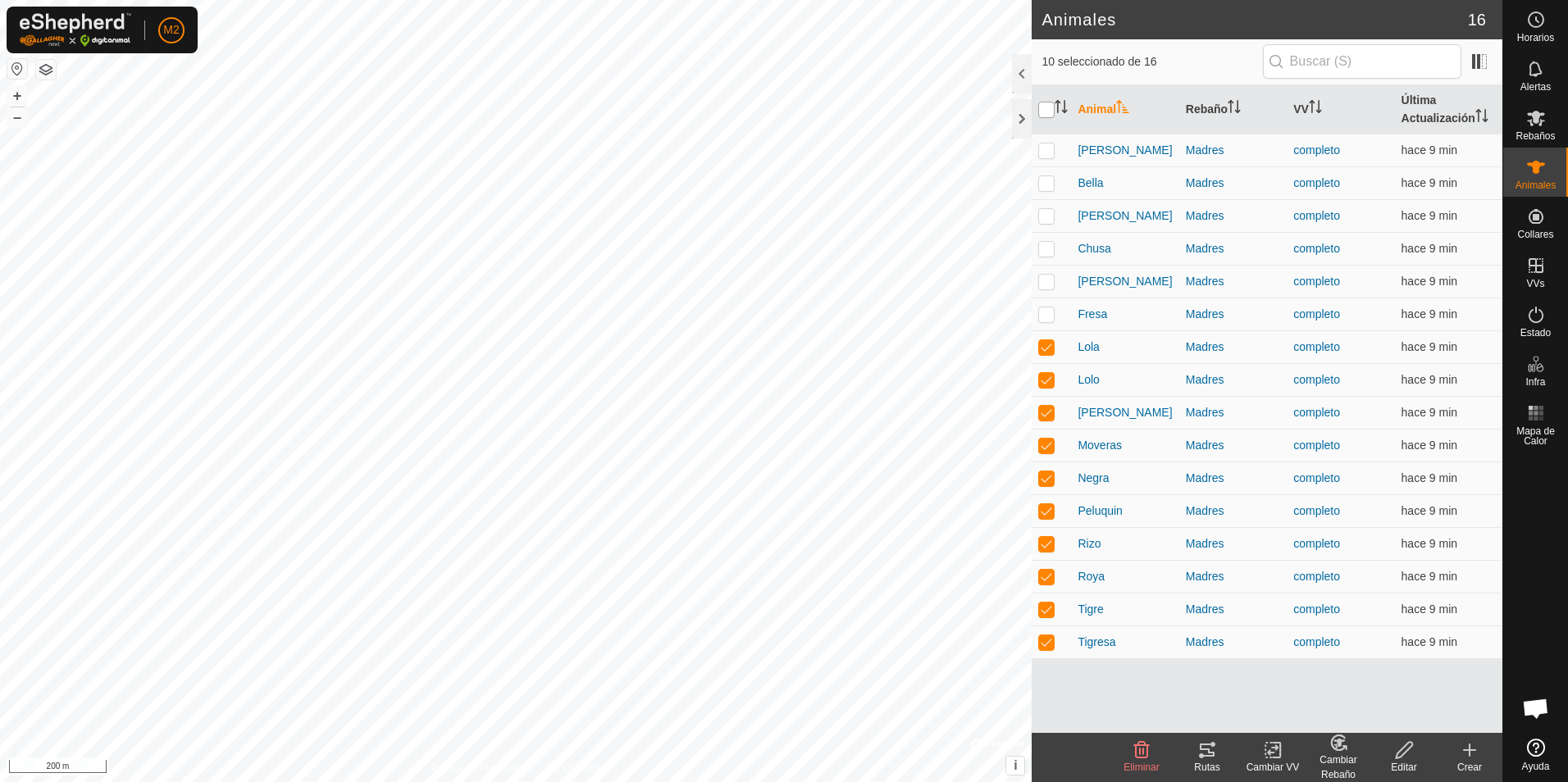
click at [1042, 113] on input "checkbox" at bounding box center [1046, 110] width 17 height 17
checkbox input "true"
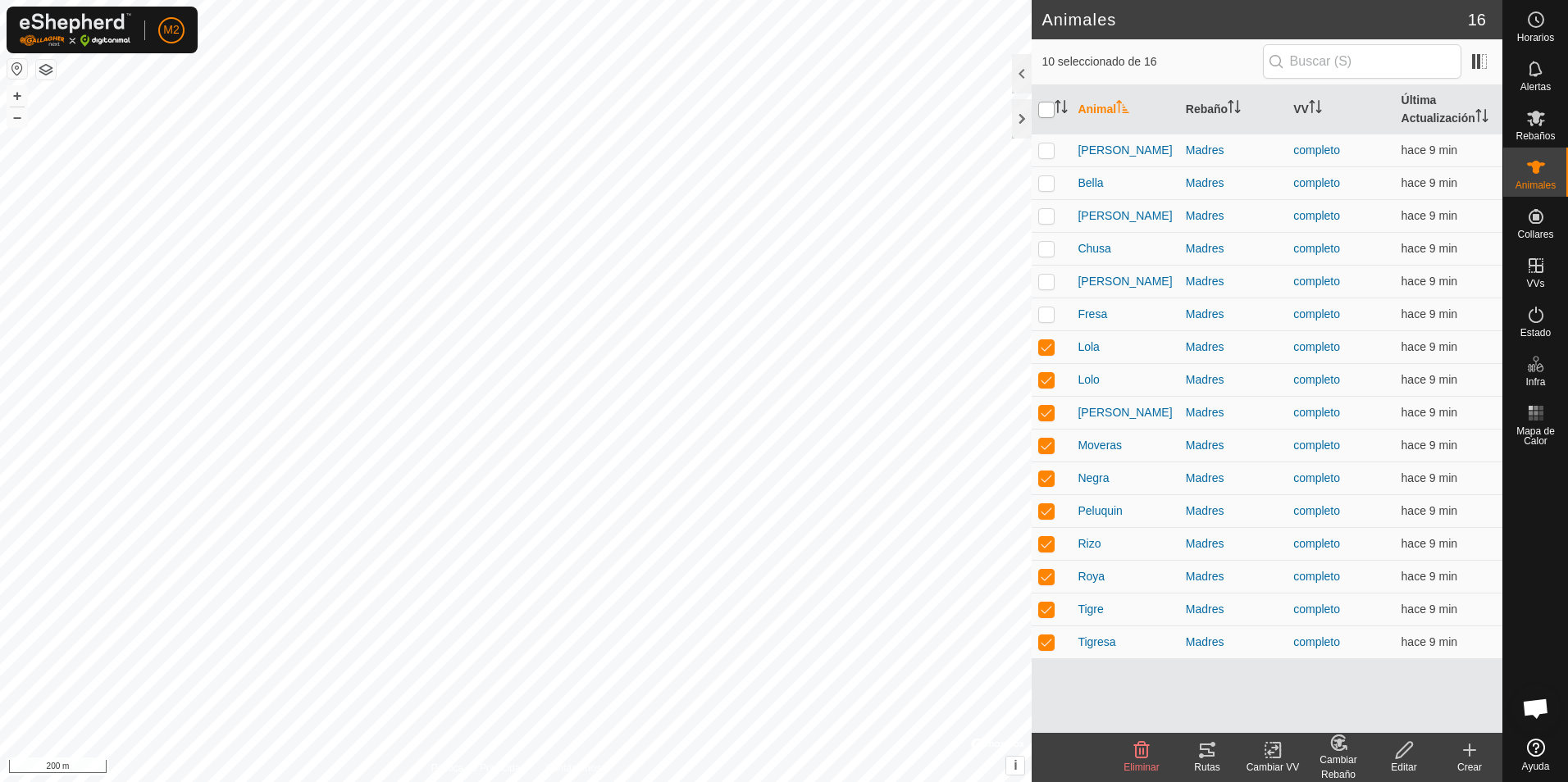
checkbox input "true"
click at [1042, 112] on input "checkbox" at bounding box center [1046, 110] width 17 height 17
checkbox input "false"
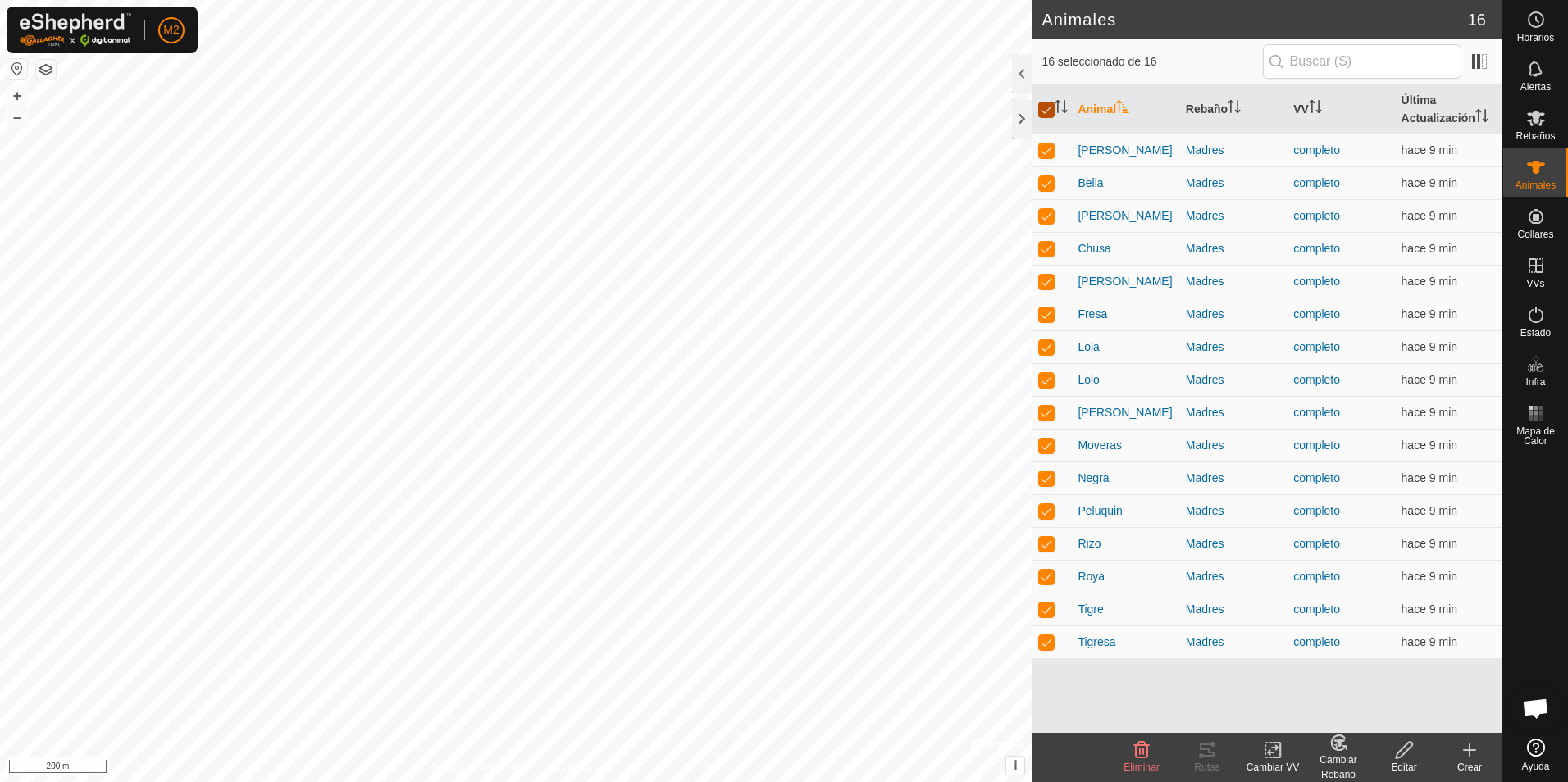
checkbox input "false"
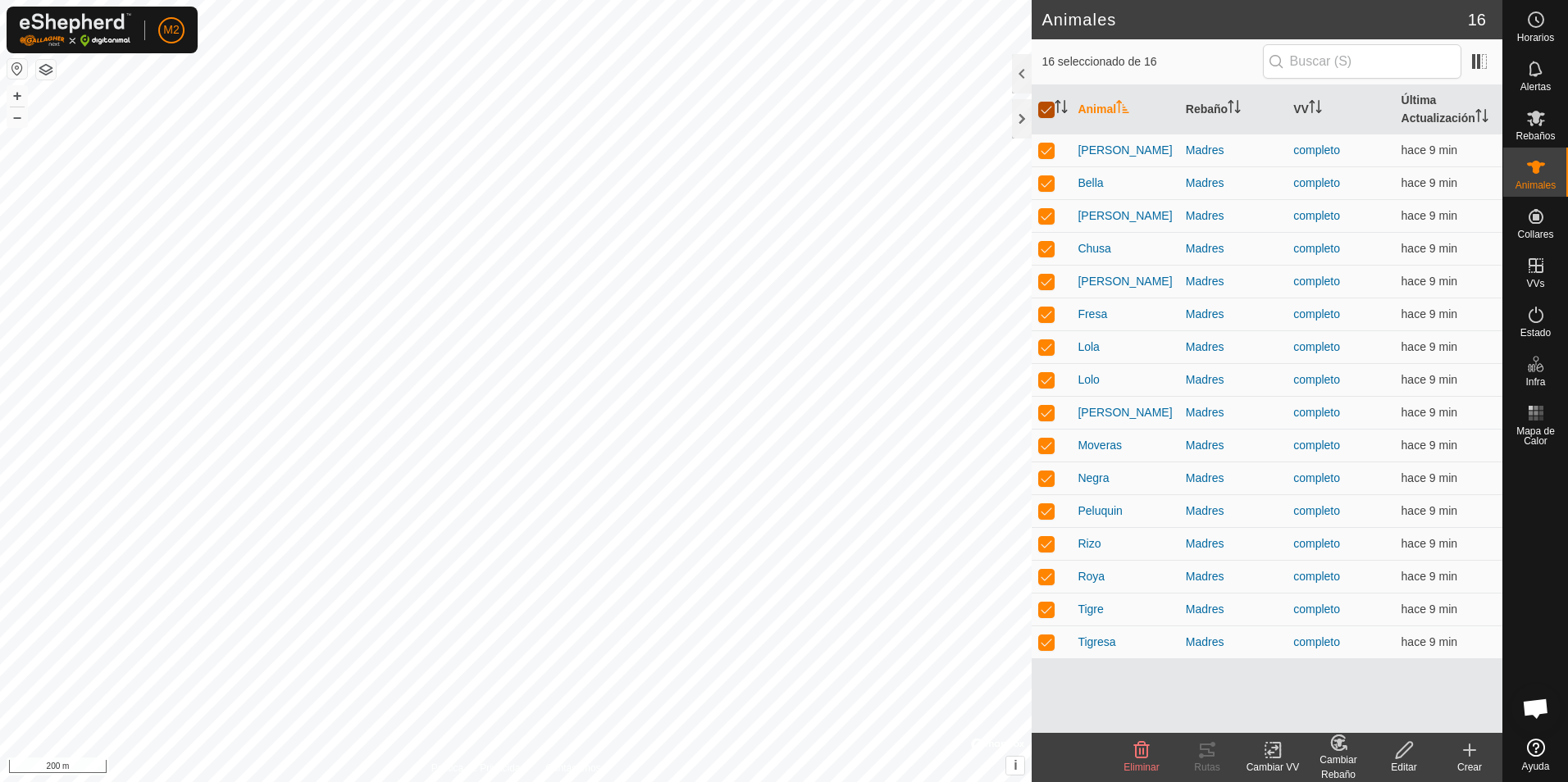
checkbox input "false"
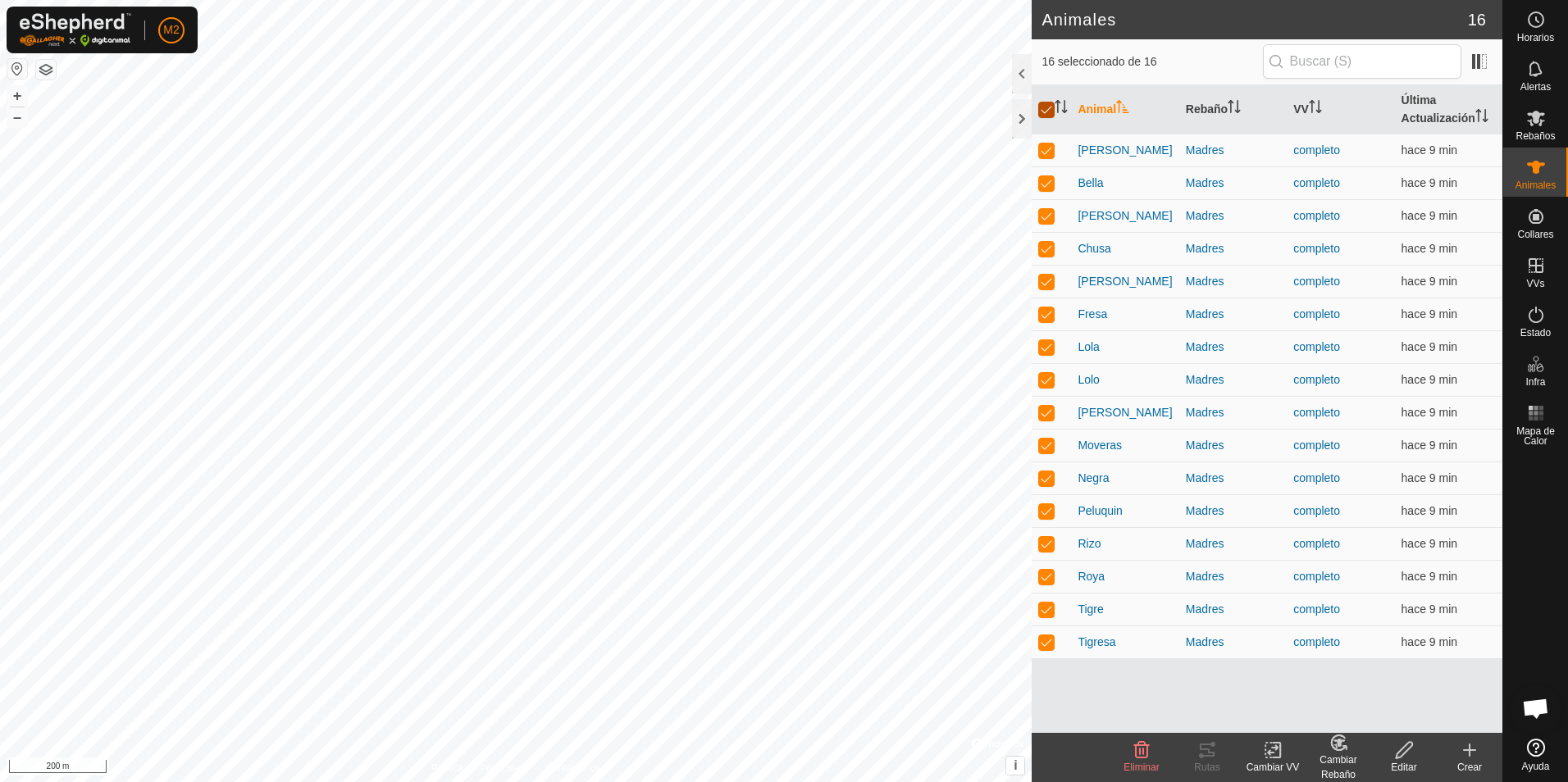
checkbox input "false"
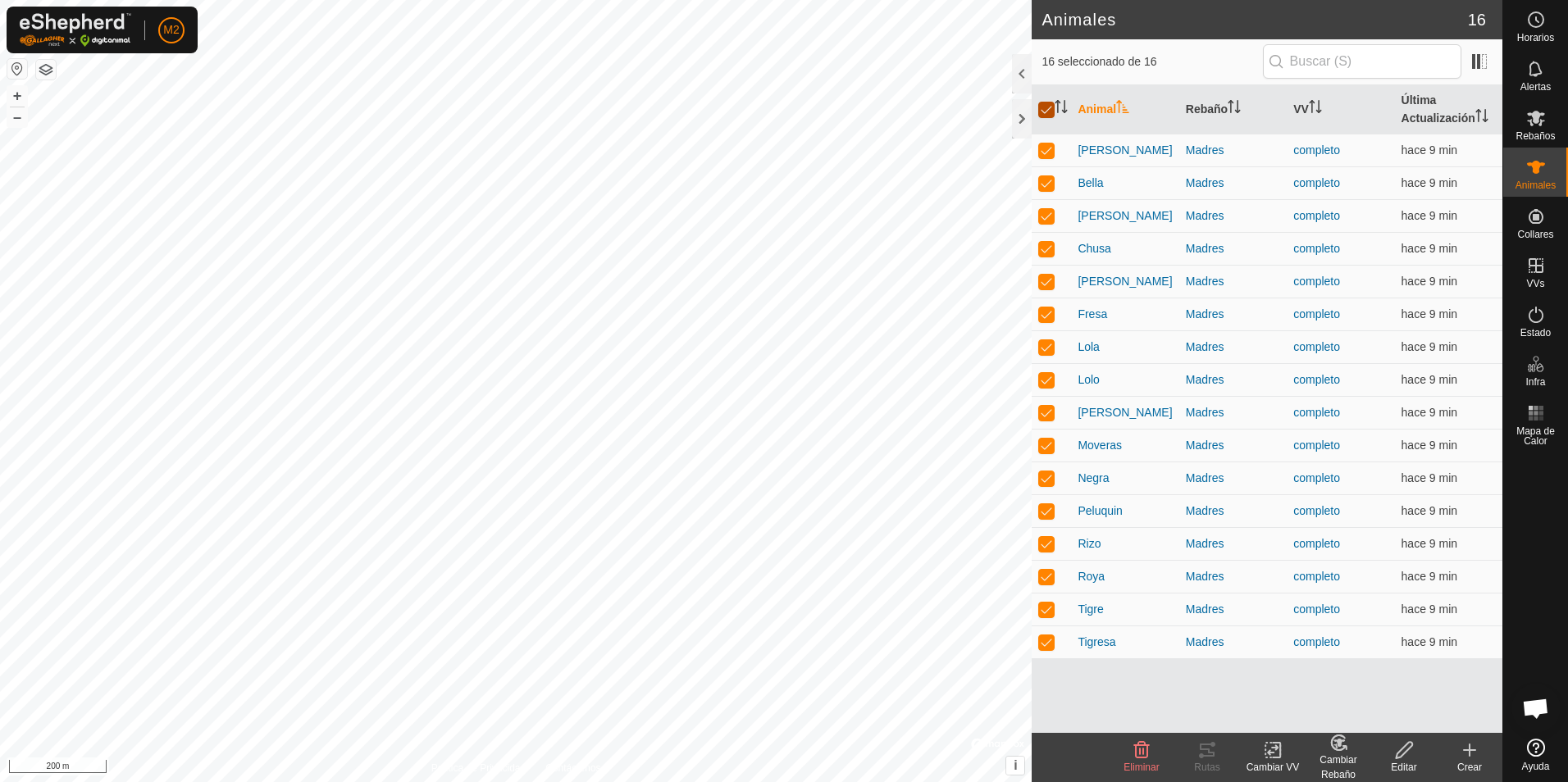
checkbox input "false"
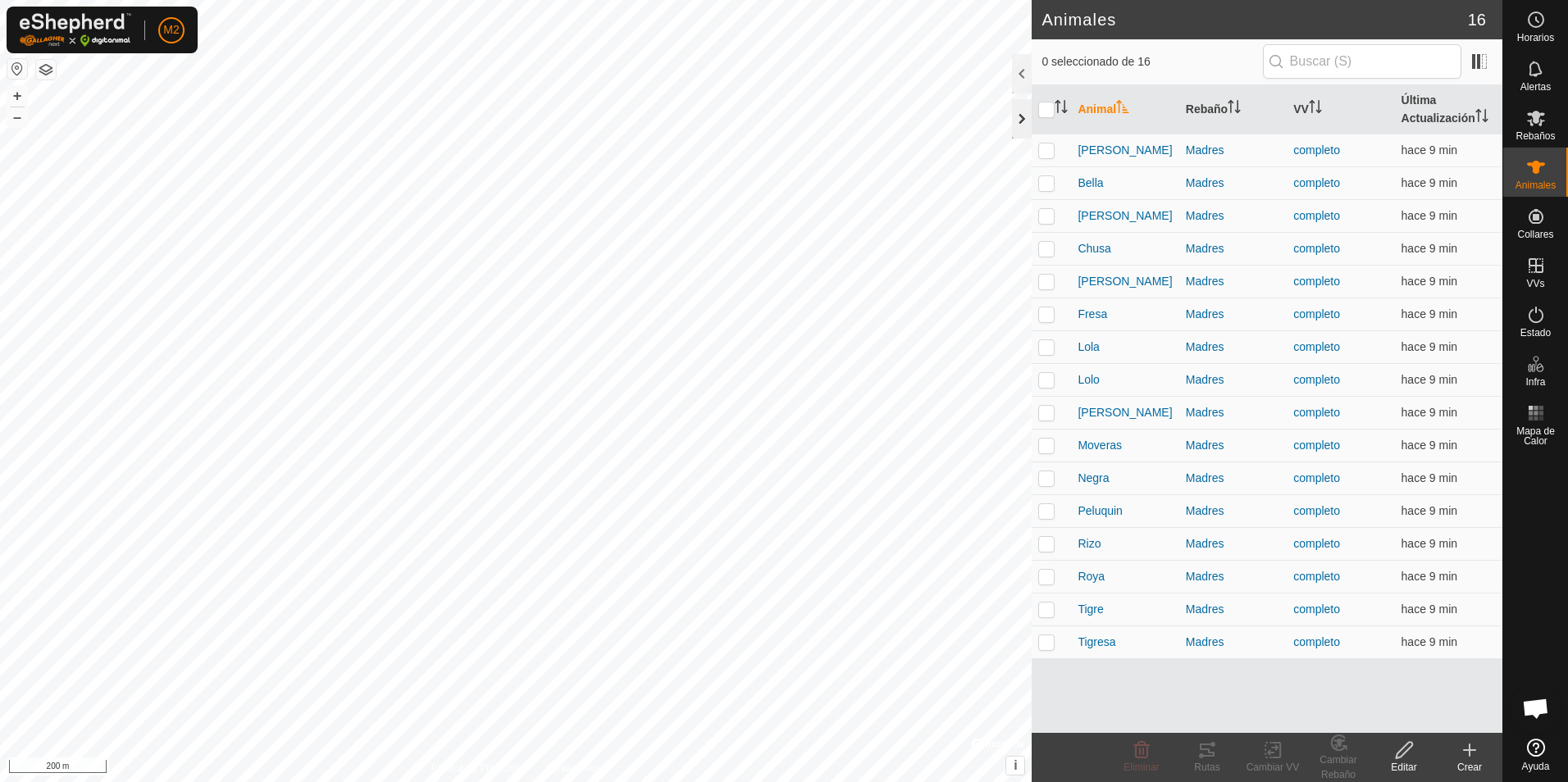
click at [1022, 114] on div at bounding box center [1021, 119] width 20 height 39
